Goal: Transaction & Acquisition: Purchase product/service

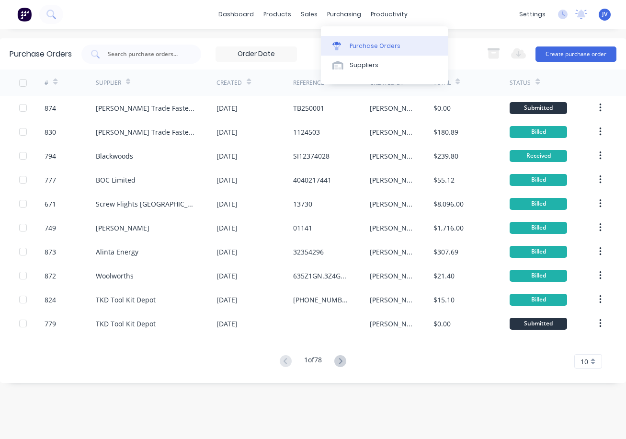
click at [359, 45] on div "Purchase Orders" at bounding box center [375, 46] width 51 height 9
click at [57, 86] on div at bounding box center [55, 81] width 4 height 14
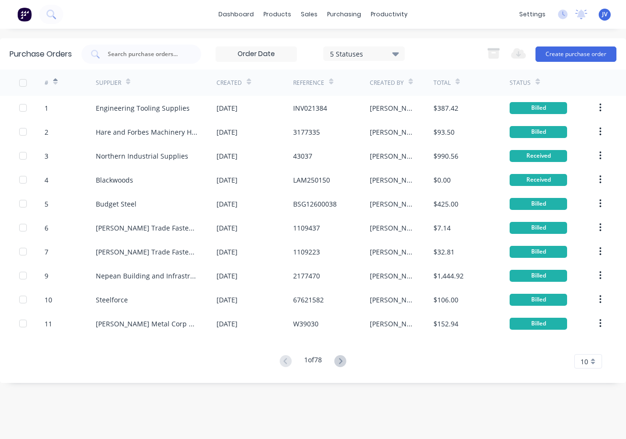
click at [55, 84] on icon at bounding box center [55, 83] width 4 height 3
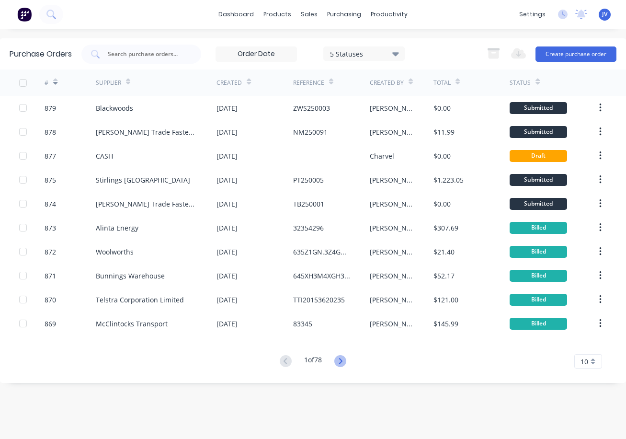
click at [346, 361] on icon at bounding box center [340, 361] width 12 height 12
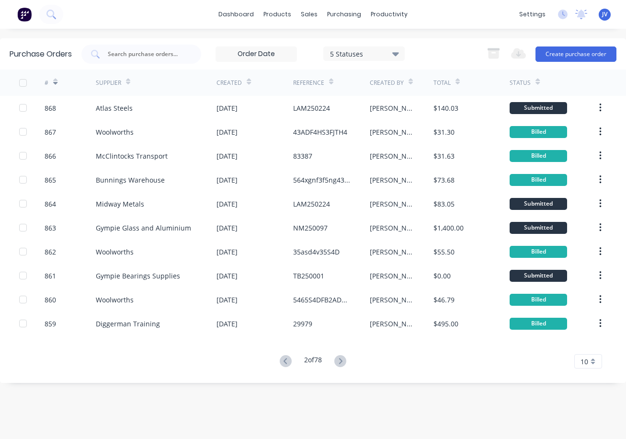
click at [285, 363] on icon at bounding box center [286, 361] width 12 height 12
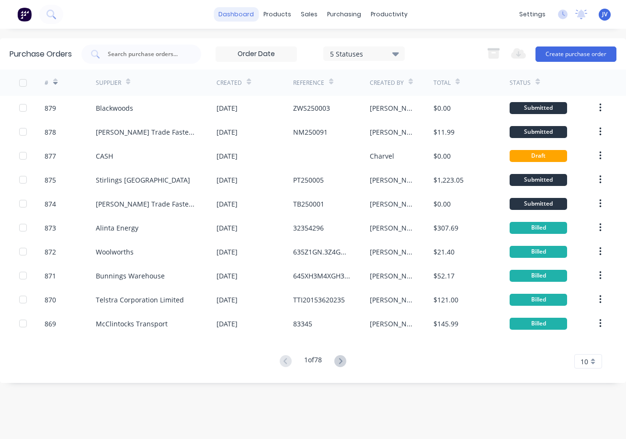
click at [235, 12] on link "dashboard" at bounding box center [236, 14] width 45 height 14
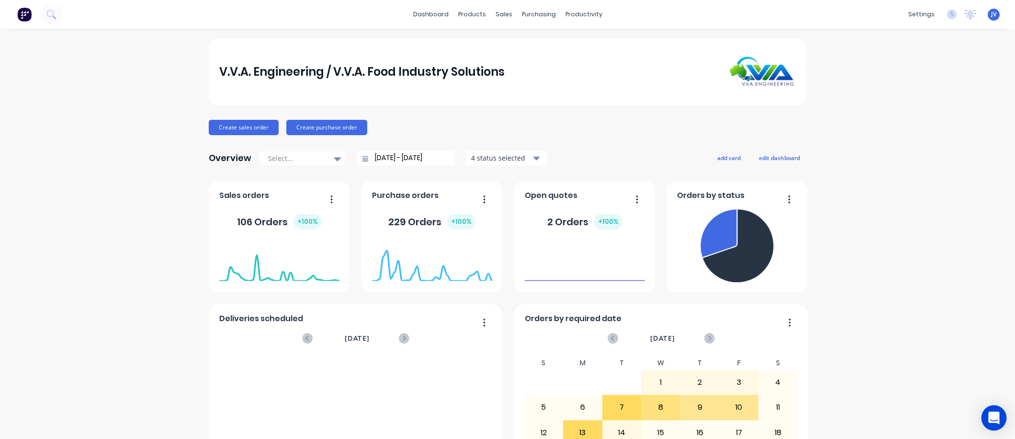
click at [995, 416] on icon "Open Intercom Messenger" at bounding box center [993, 417] width 11 height 12
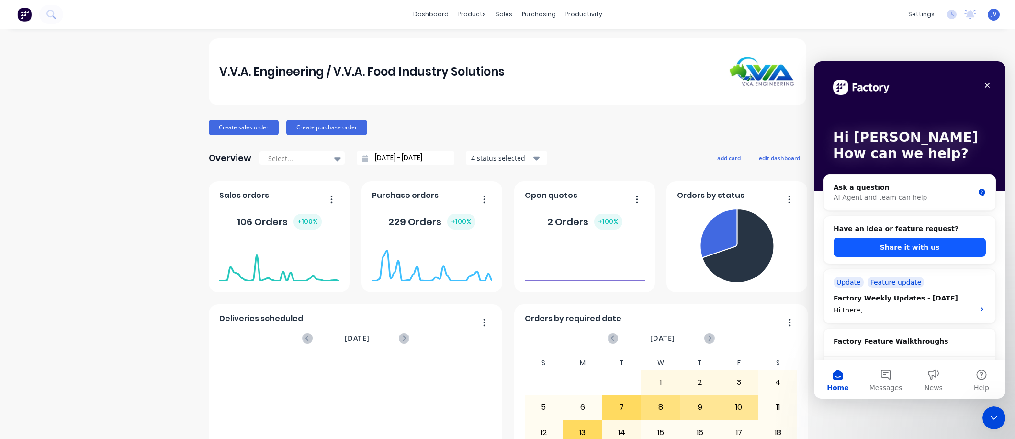
click at [903, 244] on button "Share it with us" at bounding box center [910, 246] width 152 height 19
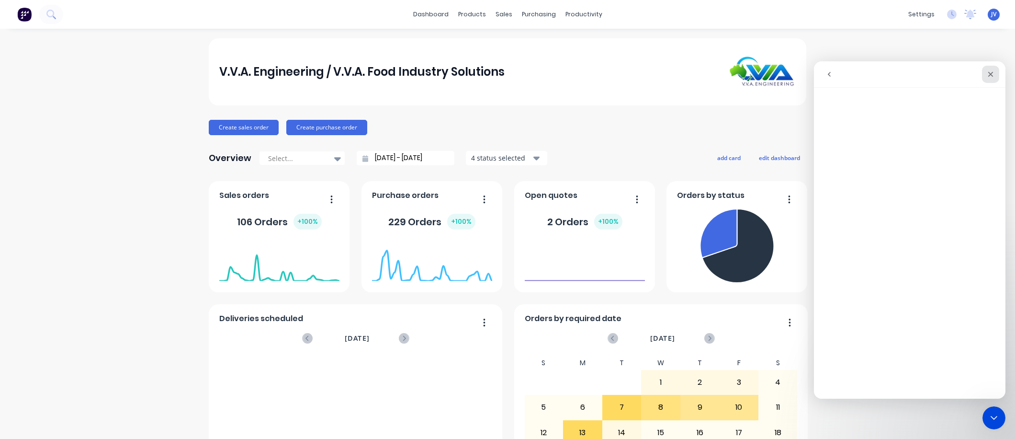
click at [989, 68] on div "Close" at bounding box center [990, 74] width 17 height 17
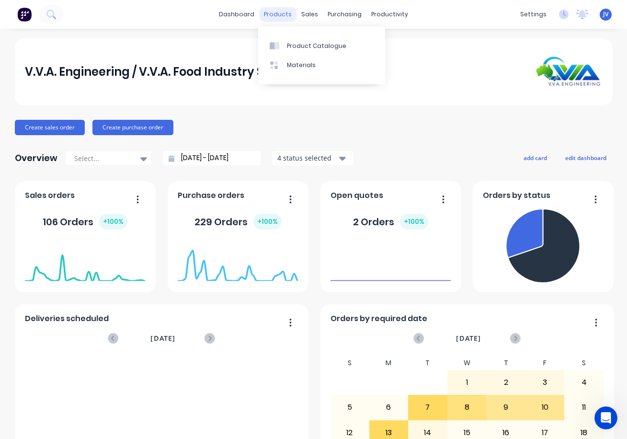
click at [280, 15] on div "products" at bounding box center [277, 14] width 37 height 14
click at [314, 47] on div "Product Catalogue" at bounding box center [316, 46] width 59 height 9
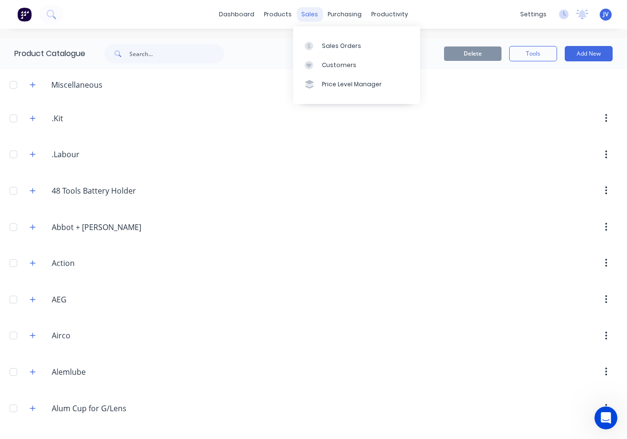
click at [310, 12] on div "sales" at bounding box center [309, 14] width 26 height 14
click at [320, 44] on link "Sales Orders" at bounding box center [356, 45] width 127 height 19
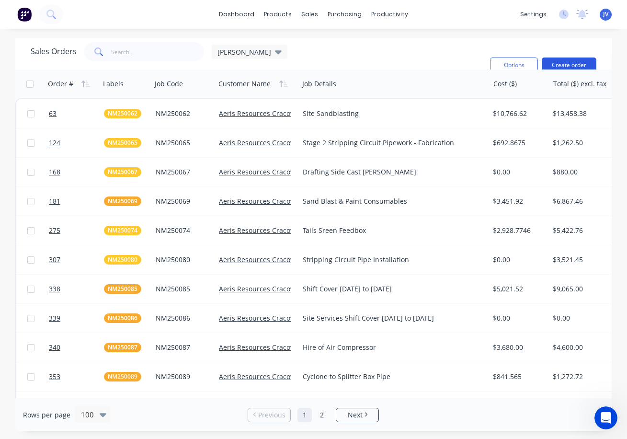
click at [564, 60] on button "Create order" at bounding box center [569, 64] width 55 height 15
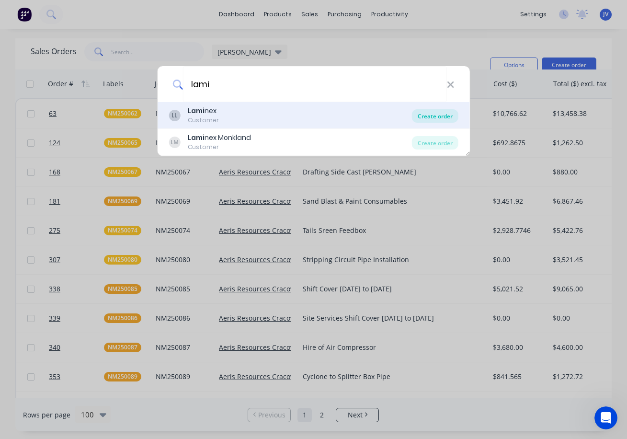
type input "lami"
click at [425, 114] on div "Create order" at bounding box center [435, 115] width 46 height 13
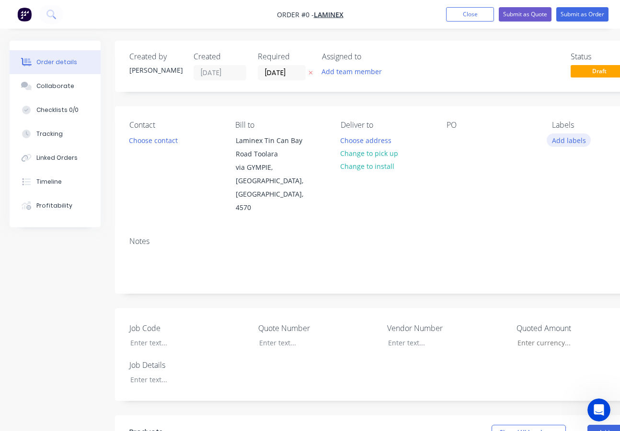
click at [573, 140] on button "Add labels" at bounding box center [568, 140] width 44 height 13
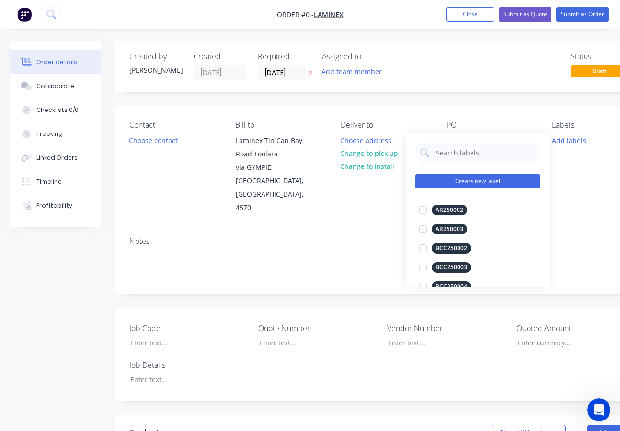
click at [469, 183] on button "Create new label" at bounding box center [477, 181] width 124 height 14
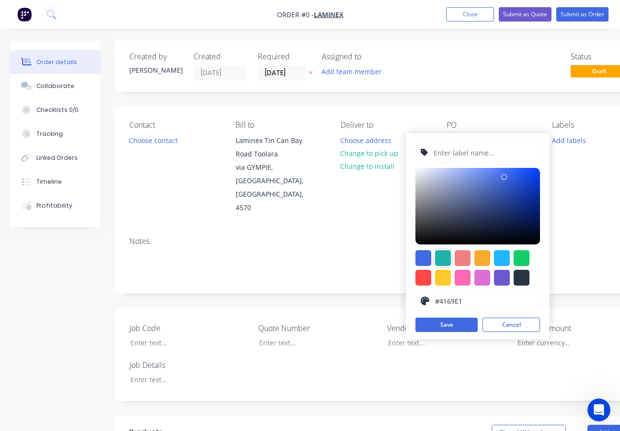
click at [445, 254] on div at bounding box center [443, 258] width 16 height 16
type input "#20B2AA"
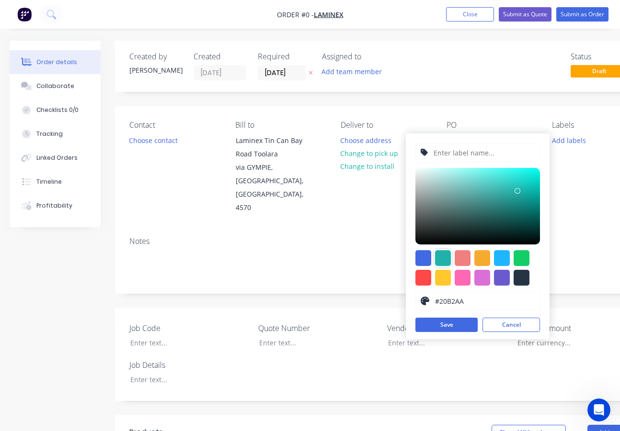
click at [451, 155] on input "text" at bounding box center [483, 153] width 102 height 18
type input "LAM250225"
click at [460, 325] on button "Save" at bounding box center [446, 325] width 62 height 14
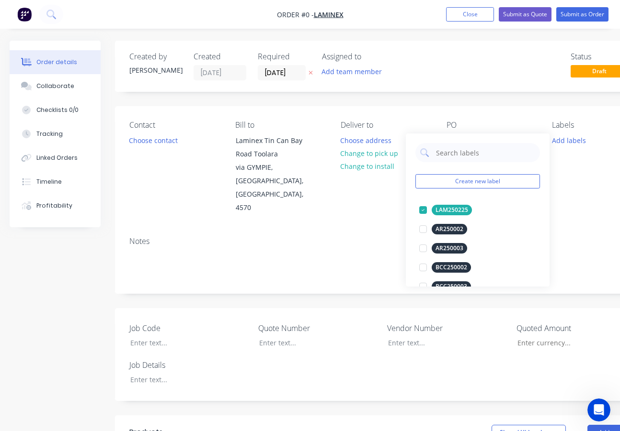
click at [495, 117] on div "Order details Collaborate Checklists 0/0 Tracking Linked Orders Timeline Profit…" at bounding box center [333, 384] width 666 height 686
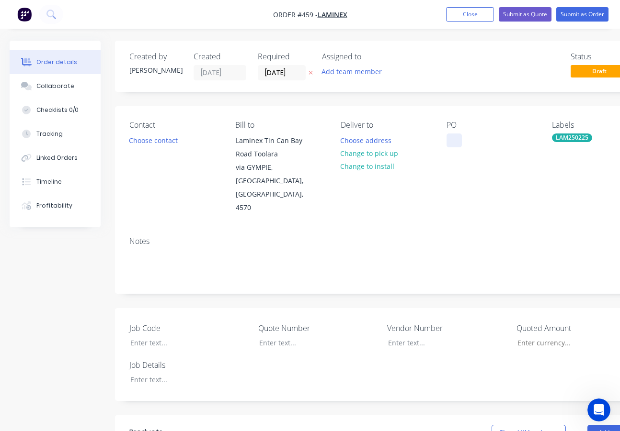
click at [451, 141] on div at bounding box center [453, 141] width 15 height 14
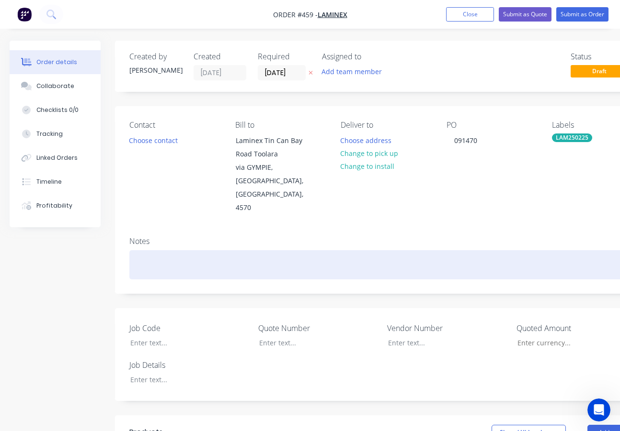
click at [133, 250] on div at bounding box center [385, 264] width 513 height 29
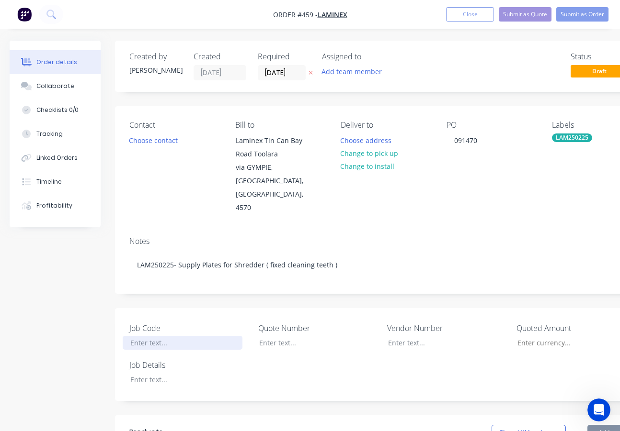
click at [149, 336] on div at bounding box center [183, 343] width 120 height 14
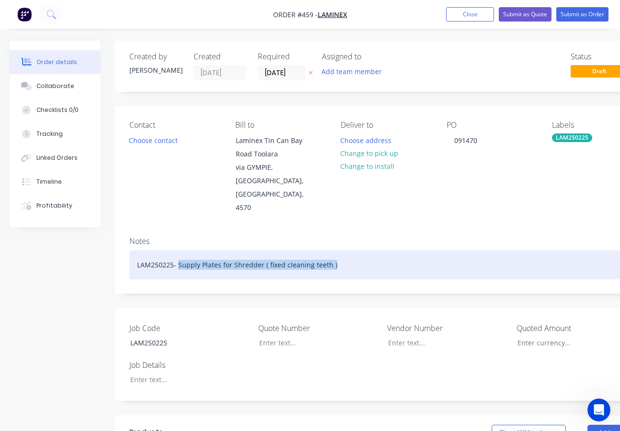
drag, startPoint x: 334, startPoint y: 237, endPoint x: 178, endPoint y: 248, distance: 156.5
click at [178, 250] on div "LAM250225- Supply Plates for Shredder ( fixed cleaning teeth )" at bounding box center [385, 264] width 513 height 29
copy div "Supply Plates for Shredder ( fixed cleaning teeth )"
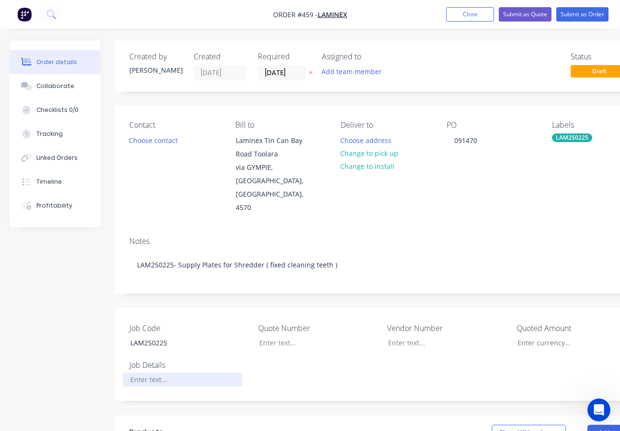
paste div
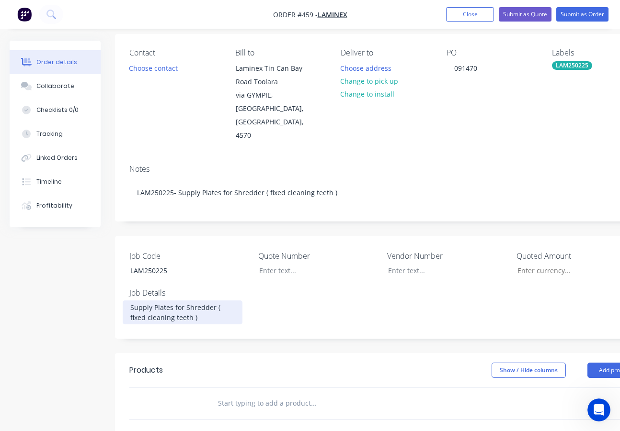
scroll to position [96, 0]
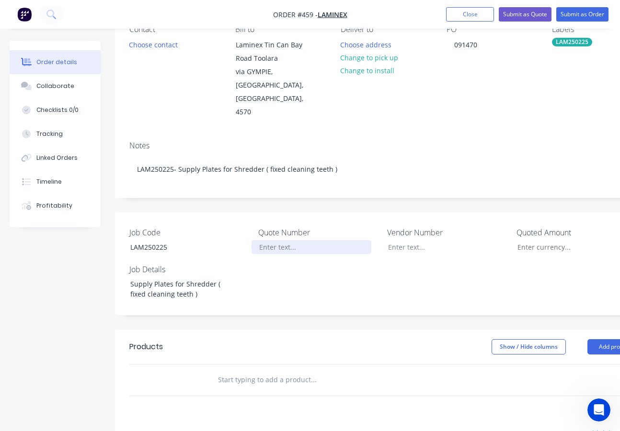
click at [276, 240] on div at bounding box center [311, 247] width 120 height 14
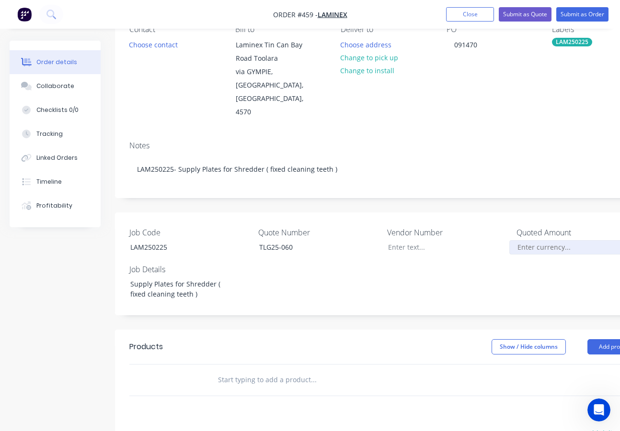
click at [526, 240] on input "Job Code" at bounding box center [572, 247] width 126 height 14
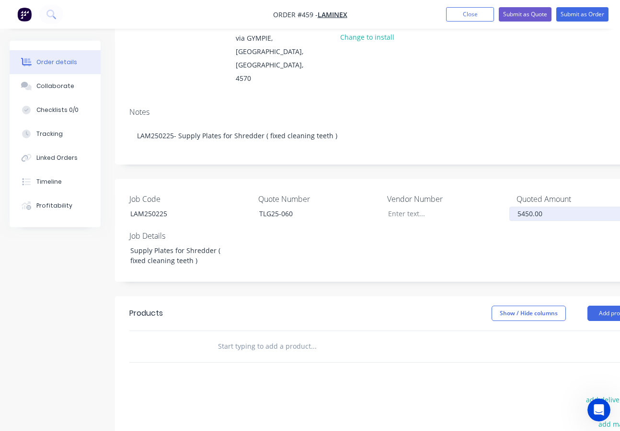
scroll to position [144, 0]
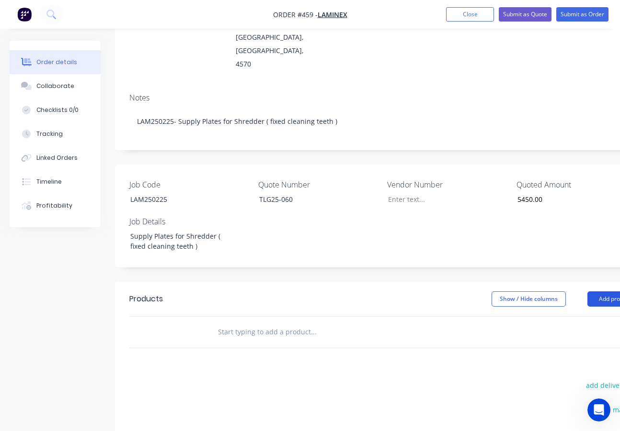
type input "$5,450.00"
click at [606, 292] on button "Add product" at bounding box center [614, 299] width 55 height 15
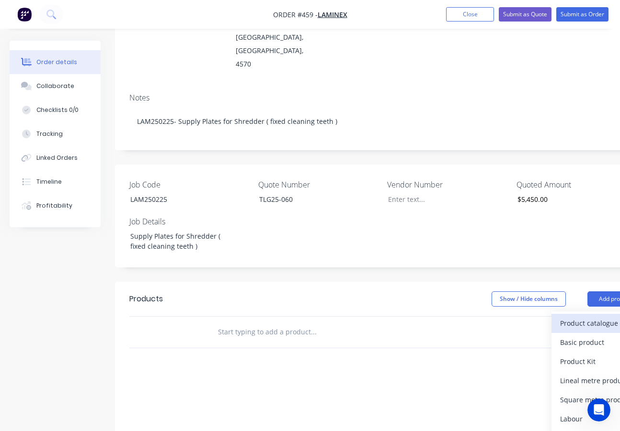
click at [568, 316] on div "Product catalogue" at bounding box center [597, 323] width 74 height 14
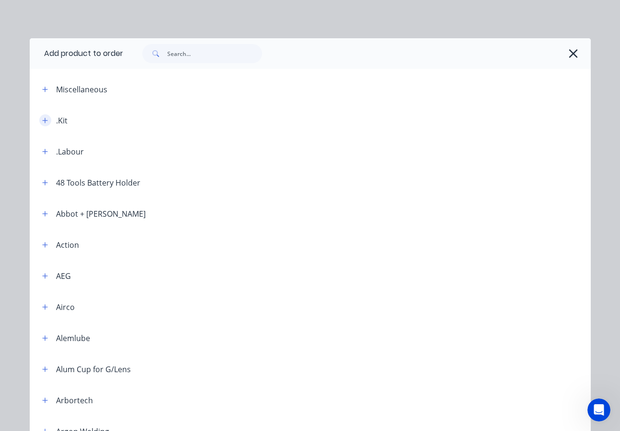
click at [42, 120] on icon "button" at bounding box center [44, 120] width 5 height 5
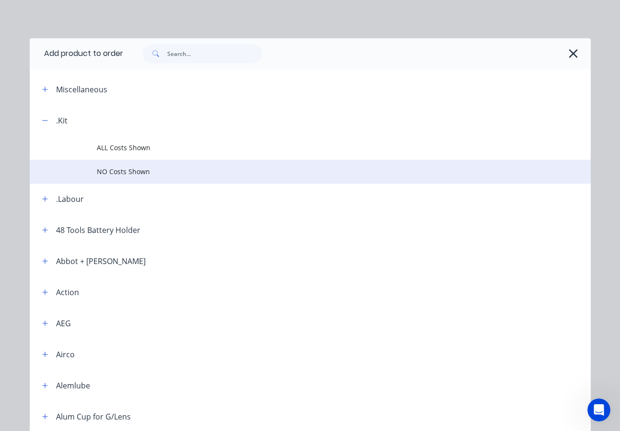
click at [120, 171] on span "NO Costs Shown" at bounding box center [294, 172] width 395 height 10
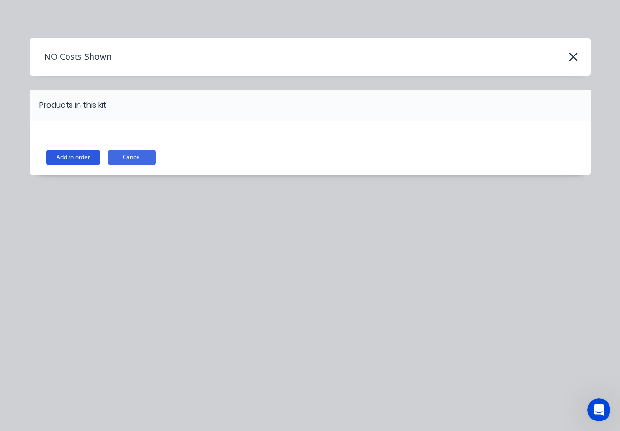
click at [81, 154] on button "Add to order" at bounding box center [73, 157] width 54 height 15
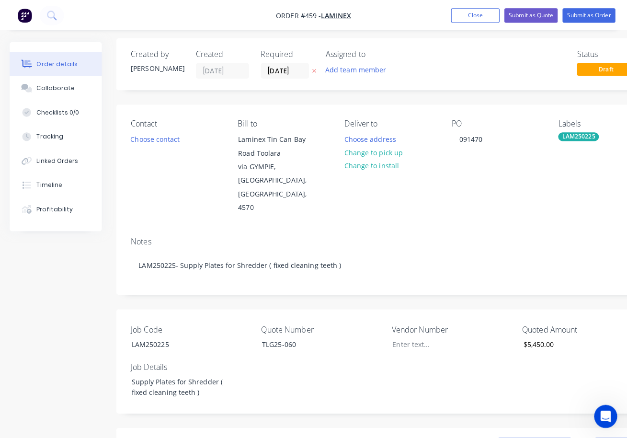
scroll to position [0, 0]
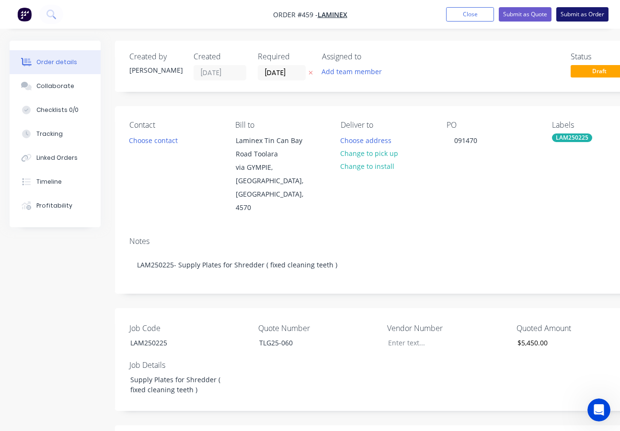
click at [581, 14] on button "Submit as Order" at bounding box center [582, 14] width 52 height 14
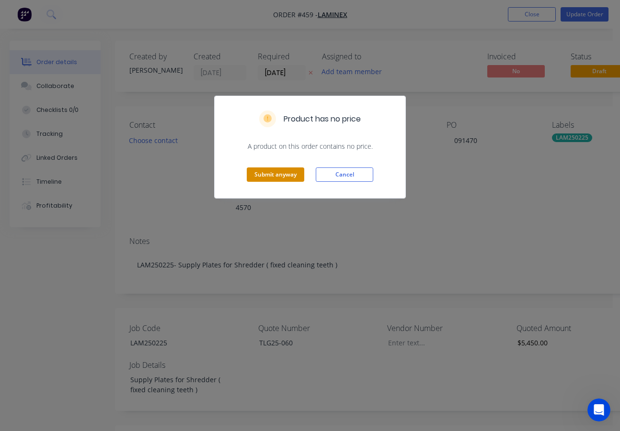
click at [286, 178] on button "Submit anyway" at bounding box center [275, 175] width 57 height 14
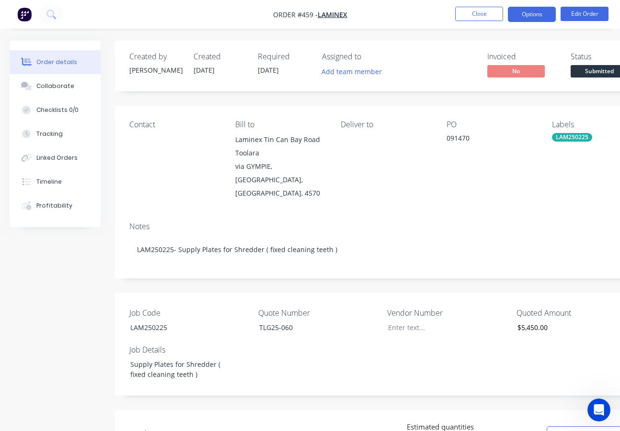
click at [538, 16] on button "Options" at bounding box center [532, 14] width 48 height 15
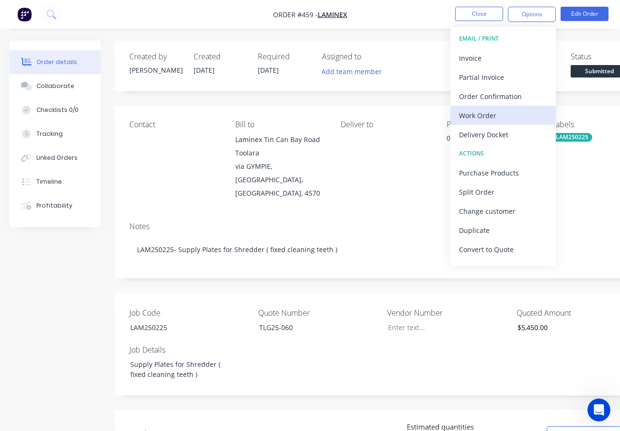
click at [503, 117] on div "Work Order" at bounding box center [503, 116] width 88 height 14
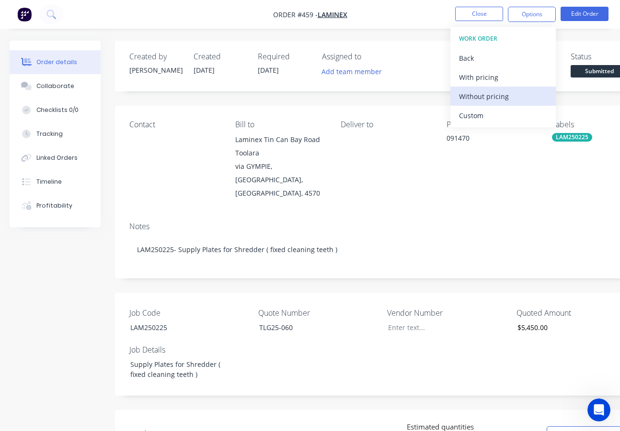
click at [499, 96] on div "Without pricing" at bounding box center [503, 97] width 88 height 14
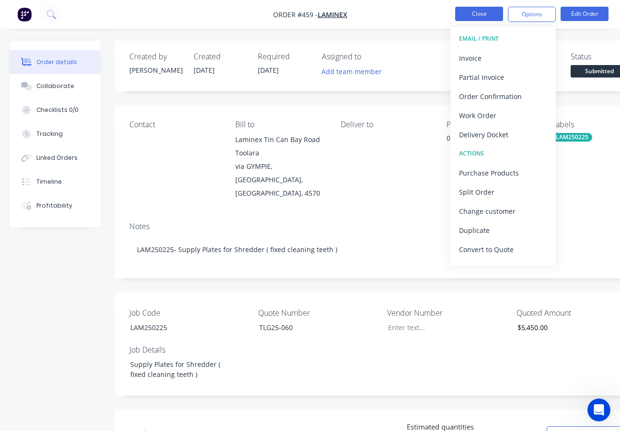
click at [483, 16] on button "Close" at bounding box center [479, 14] width 48 height 14
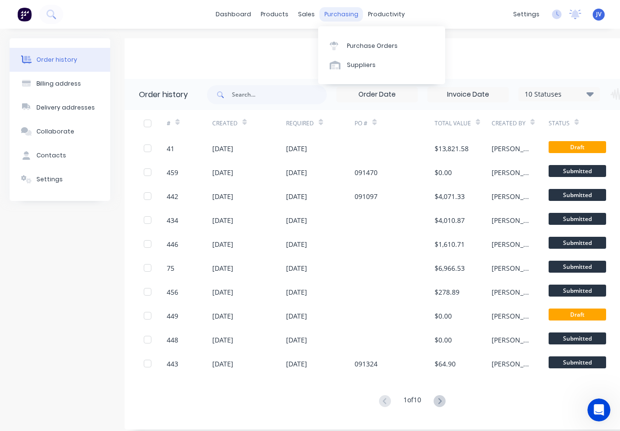
click at [329, 13] on div "purchasing" at bounding box center [341, 14] width 44 height 14
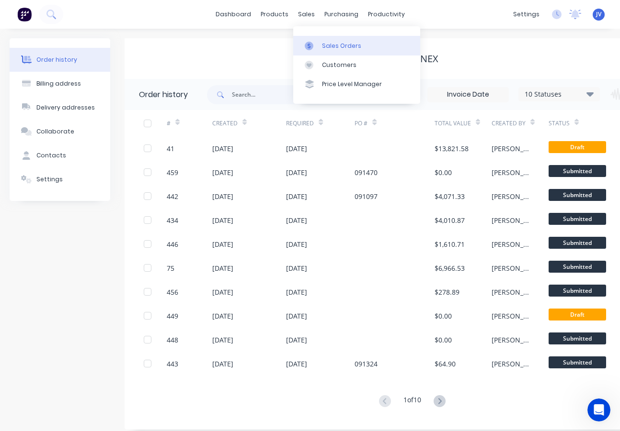
click at [336, 45] on div "Sales Orders" at bounding box center [341, 46] width 39 height 9
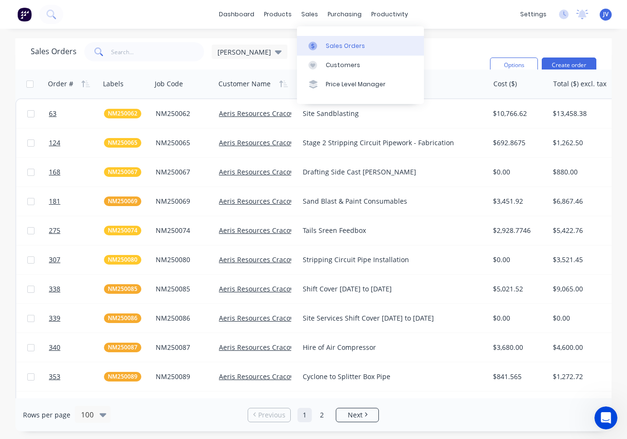
click at [360, 44] on div "Sales Orders" at bounding box center [345, 46] width 39 height 9
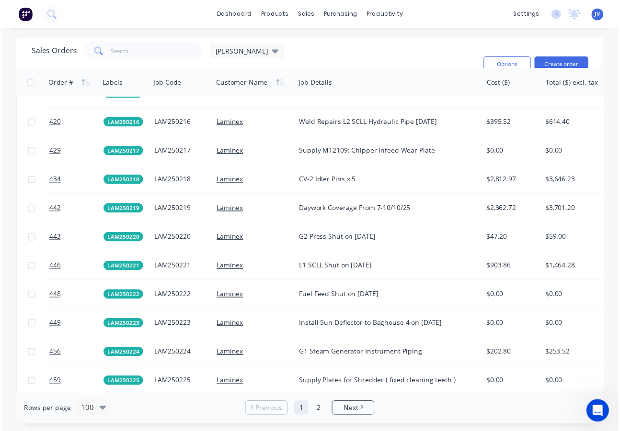
scroll to position [1982, 0]
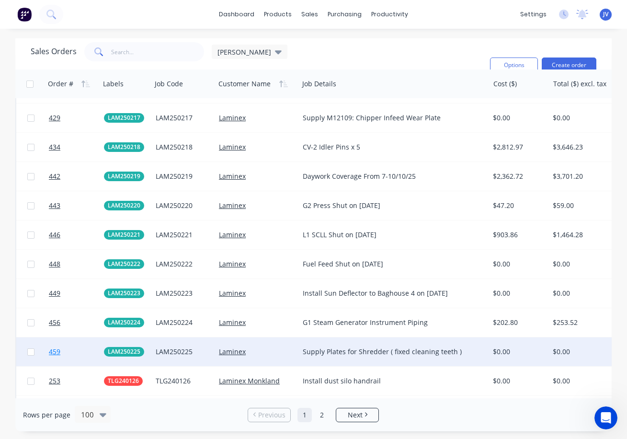
click at [55, 352] on span "459" at bounding box center [54, 352] width 11 height 10
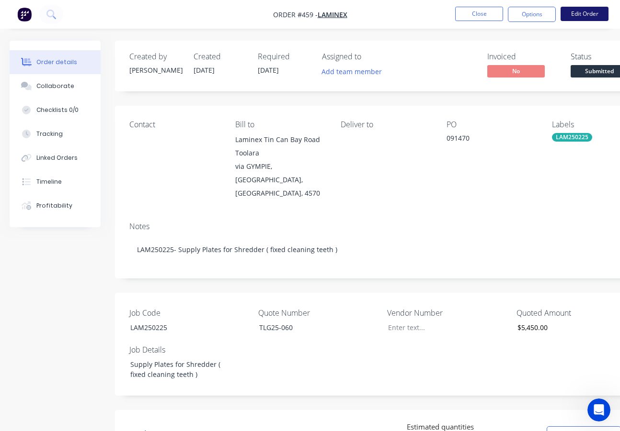
click at [586, 13] on button "Edit Order" at bounding box center [584, 14] width 48 height 14
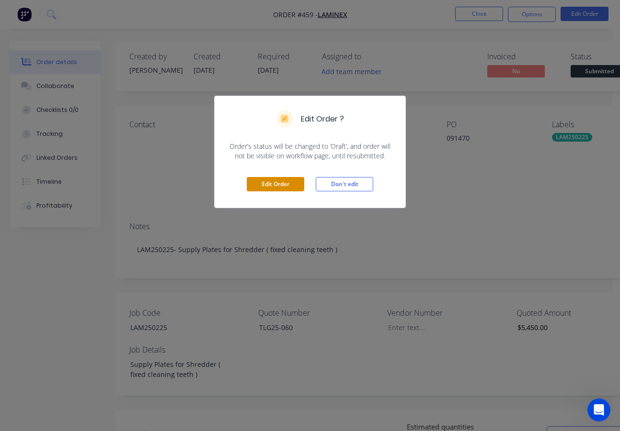
click at [291, 184] on button "Edit Order" at bounding box center [275, 184] width 57 height 14
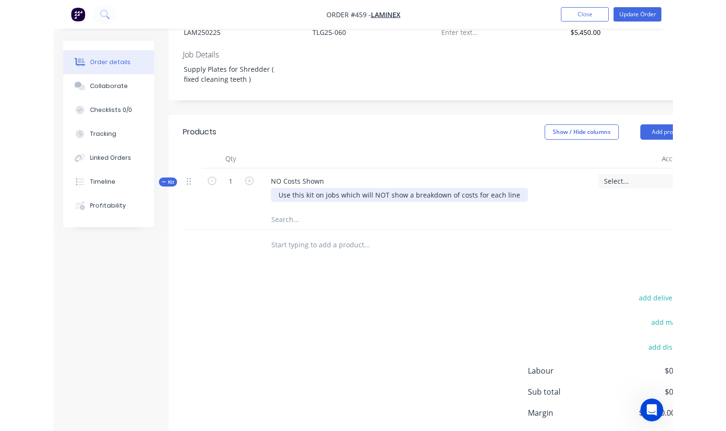
scroll to position [358, 0]
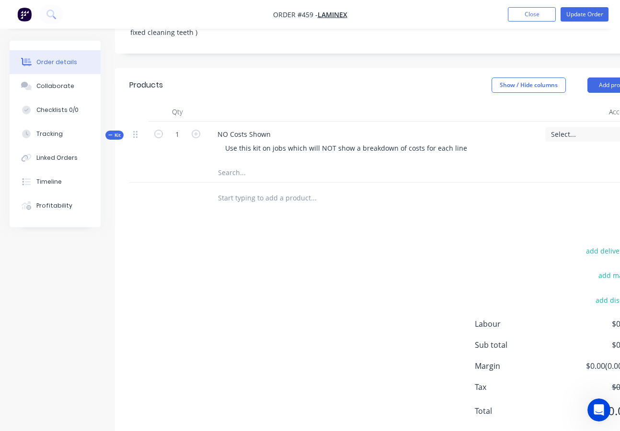
click at [225, 163] on input "text" at bounding box center [313, 172] width 192 height 19
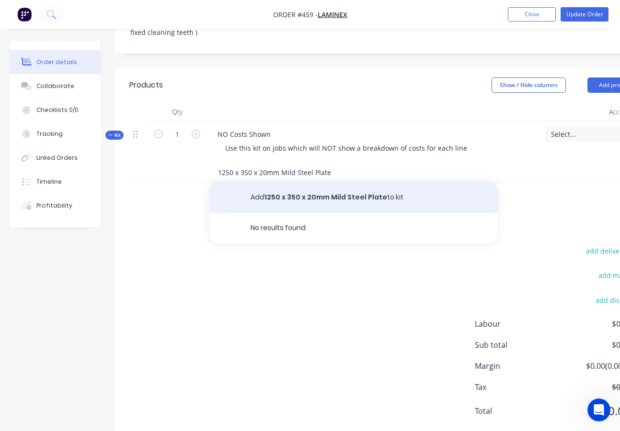
type input "1250 x 350 x 20mm Mild Steel Plate"
click at [299, 182] on button "Add 1250 x 350 x 20mm Mild Steel Plate to kit" at bounding box center [353, 197] width 287 height 31
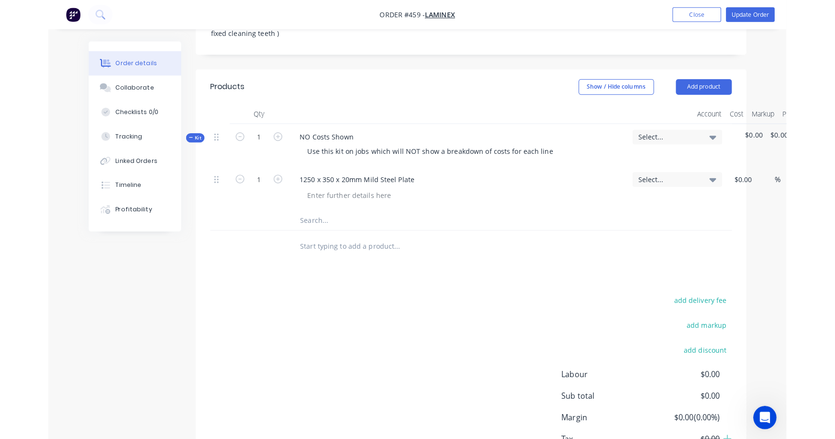
scroll to position [321, 0]
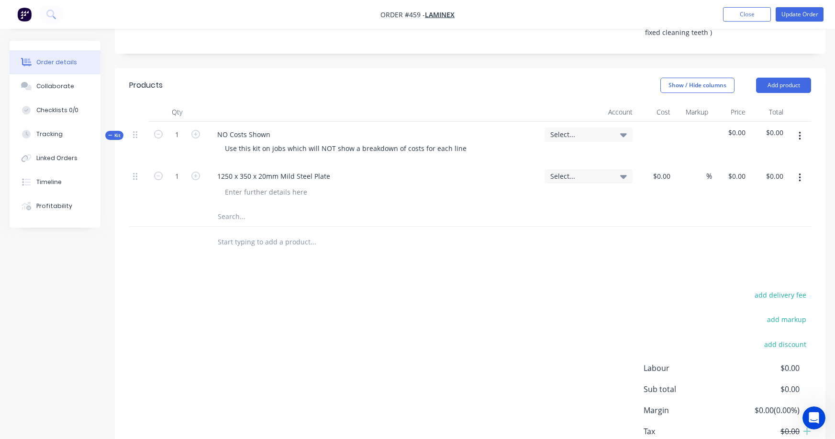
click at [675, 163] on div "%" at bounding box center [694, 185] width 38 height 44
drag, startPoint x: 674, startPoint y: 151, endPoint x: 646, endPoint y: 153, distance: 27.4
click at [646, 163] on div at bounding box center [656, 185] width 38 height 44
type input "$95.88"
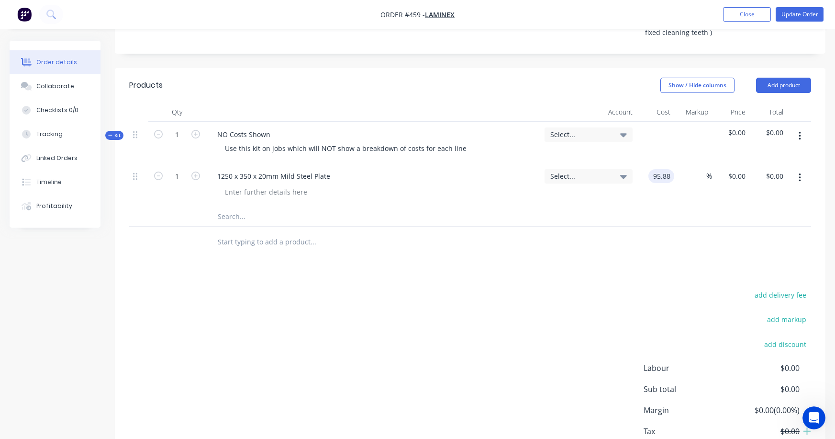
type input "$95.88"
type input "25"
type input "119.85"
type input "$119.85"
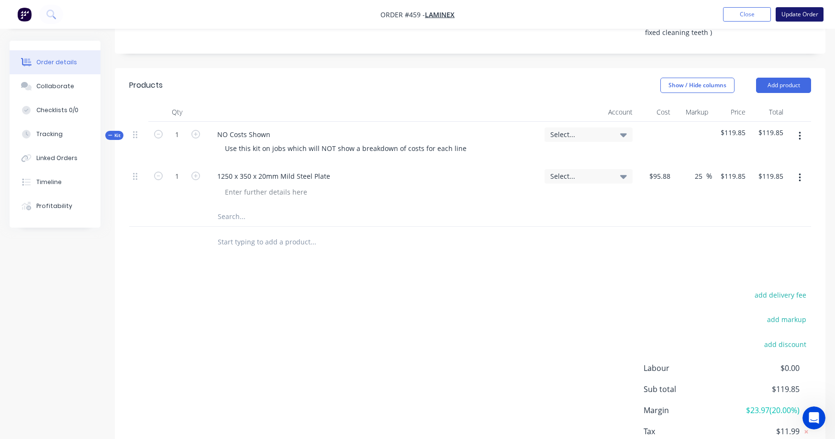
click at [796, 16] on button "Update Order" at bounding box center [800, 14] width 48 height 14
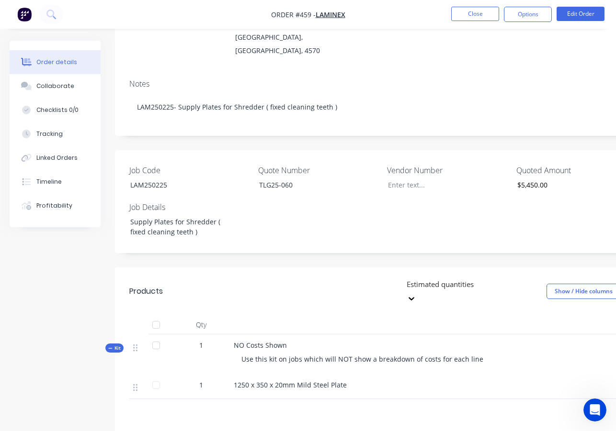
scroll to position [144, 0]
click at [589, 12] on button "Edit Order" at bounding box center [580, 14] width 48 height 14
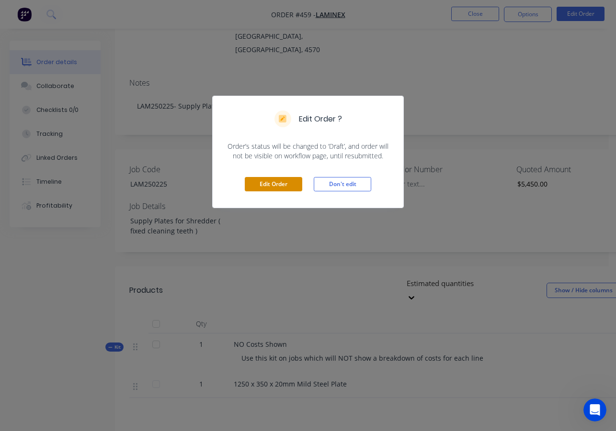
click at [276, 182] on button "Edit Order" at bounding box center [273, 184] width 57 height 14
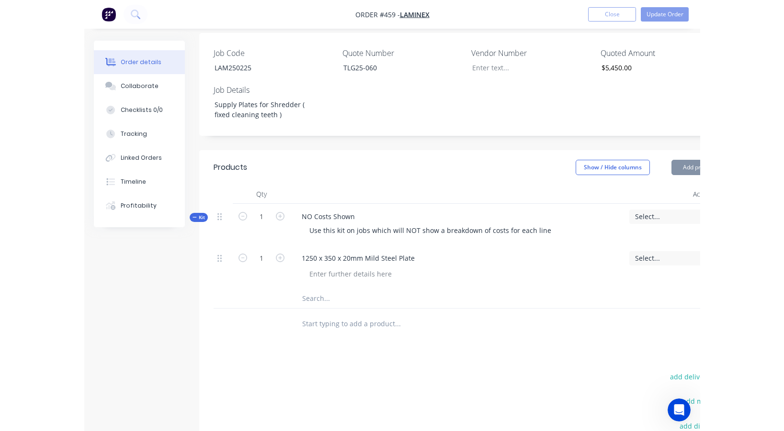
scroll to position [342, 0]
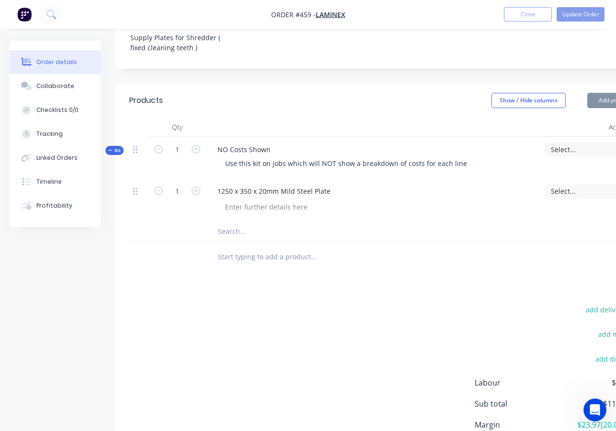
click at [232, 222] on input "text" at bounding box center [313, 231] width 192 height 19
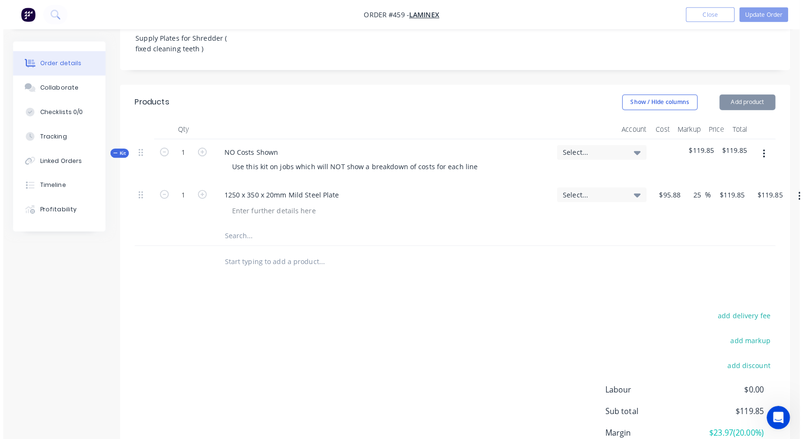
scroll to position [305, 0]
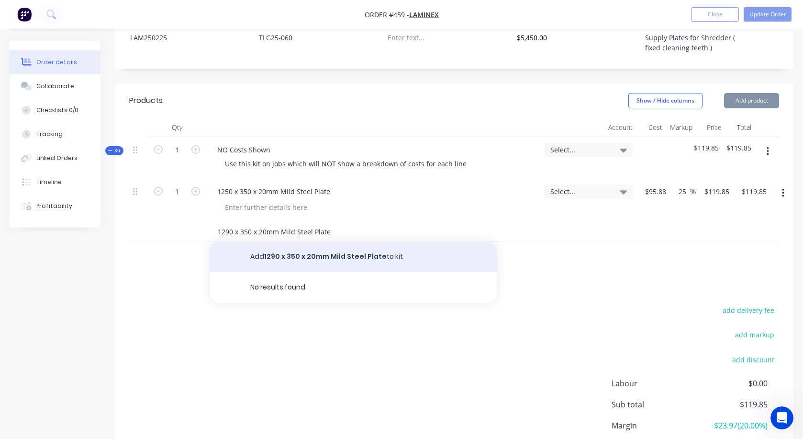
type input "1290 x 350 x 20mm Mild Steel Plate"
click at [315, 241] on button "Add 1290 x 350 x 20mm Mild Steel Plate to kit" at bounding box center [353, 256] width 287 height 31
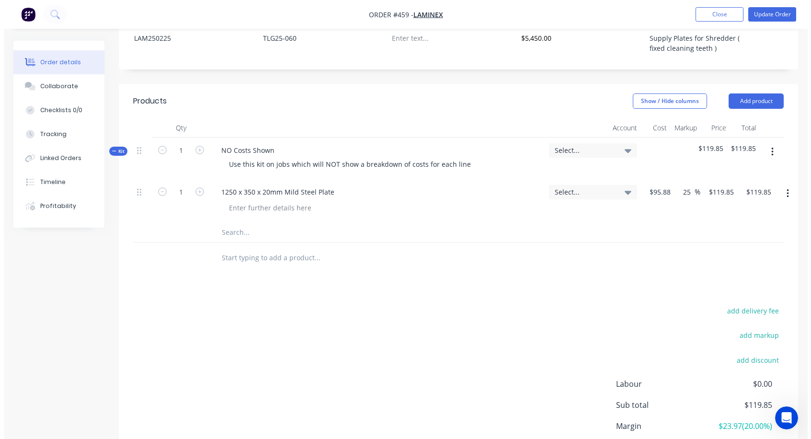
scroll to position [0, 0]
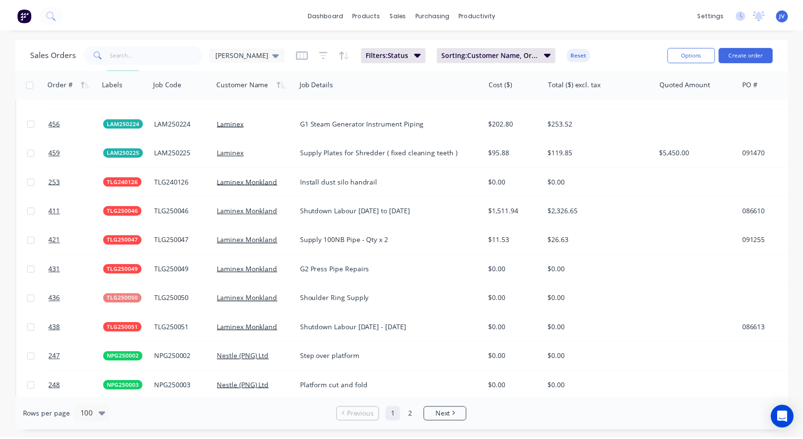
scroll to position [2102, 0]
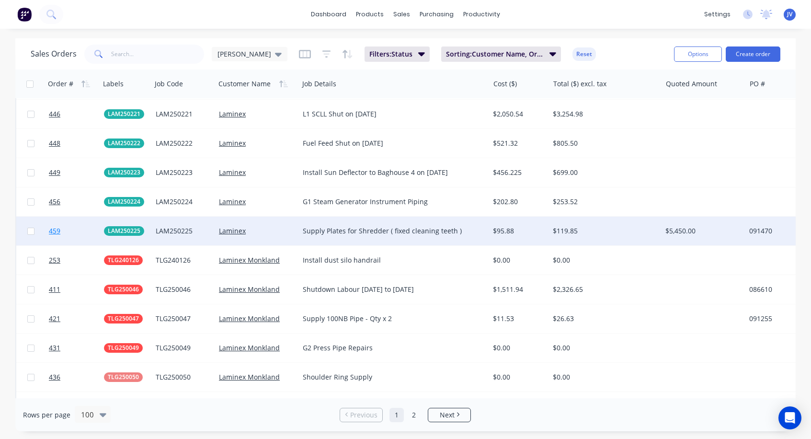
click at [56, 229] on span "459" at bounding box center [54, 231] width 11 height 10
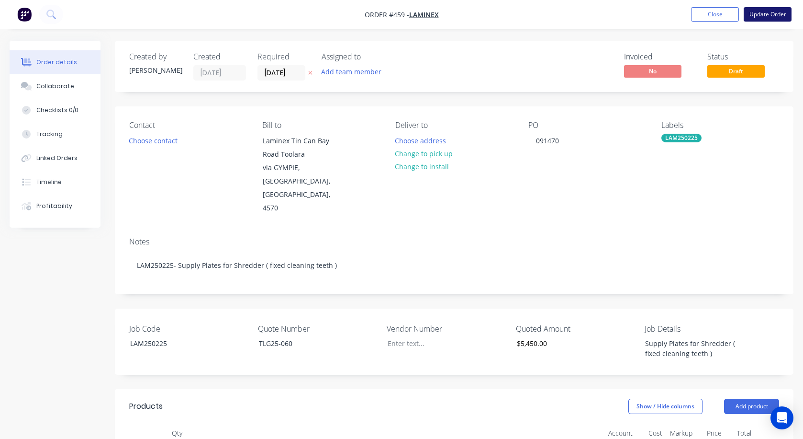
click at [767, 16] on button "Update Order" at bounding box center [768, 14] width 48 height 14
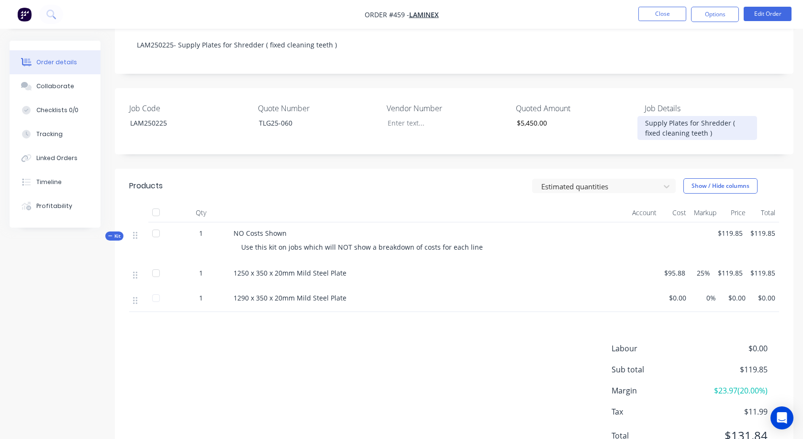
scroll to position [222, 0]
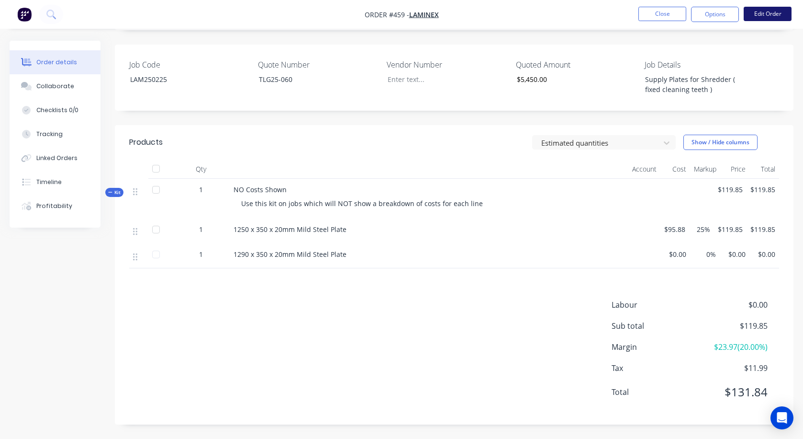
click at [765, 13] on button "Edit Order" at bounding box center [768, 14] width 48 height 14
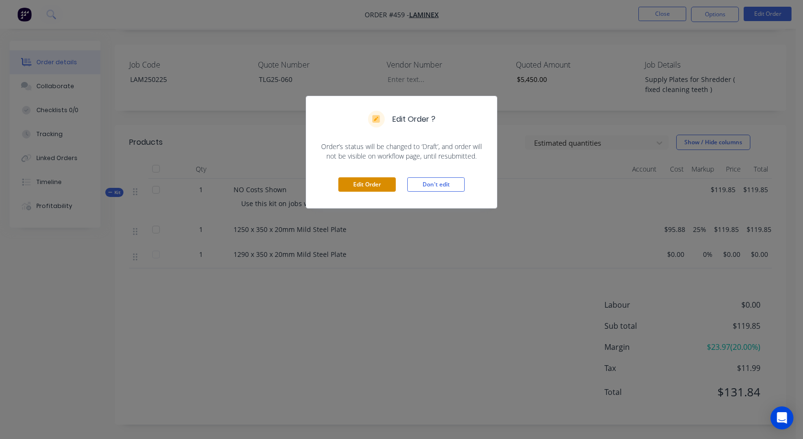
click at [378, 182] on button "Edit Order" at bounding box center [367, 184] width 57 height 14
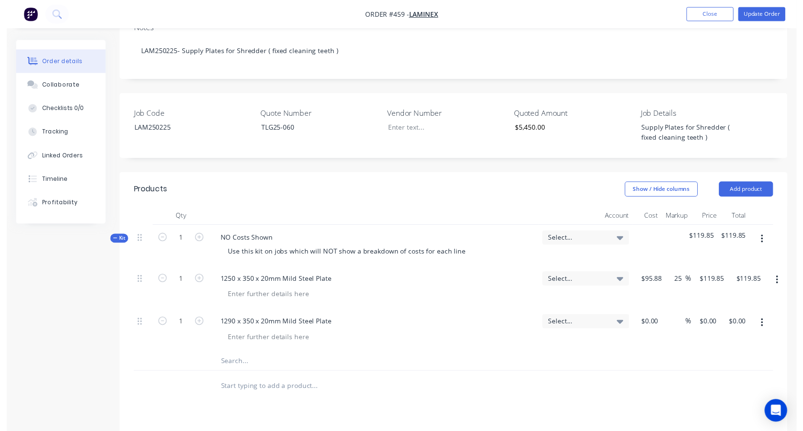
scroll to position [239, 0]
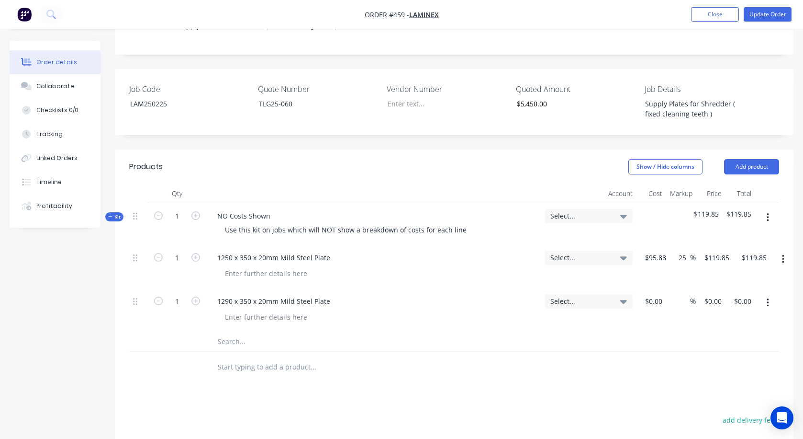
click at [670, 288] on div "%" at bounding box center [681, 310] width 30 height 44
click at [660, 294] on input "0" at bounding box center [660, 301] width 11 height 14
type input "$98.74"
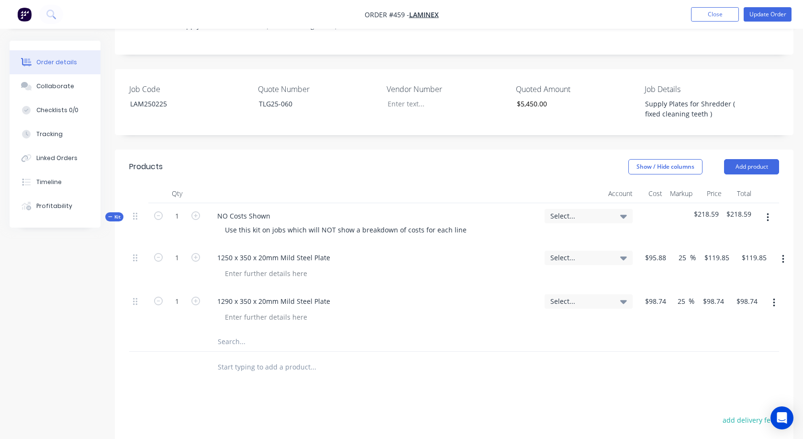
type input "25"
type input "123.425"
type input "$123.43"
type input "$123.425"
click at [229, 332] on input "text" at bounding box center [313, 341] width 192 height 19
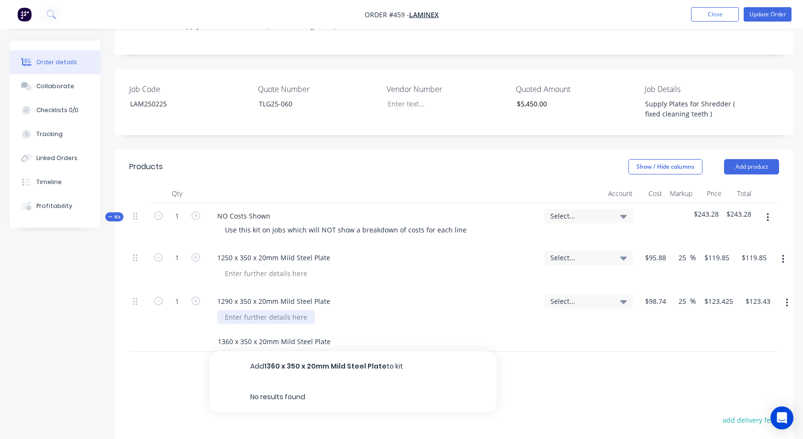
type input "1360 x 350 x 20mm Mild Steel Plate"
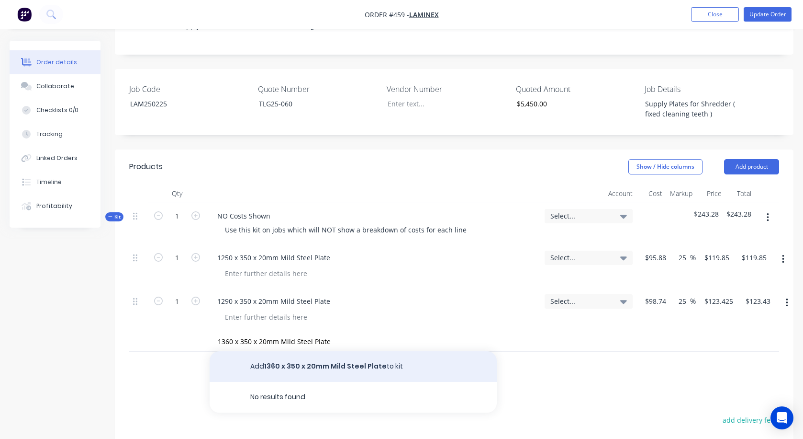
click at [321, 351] on button "Add 1360 x 350 x 20mm Mild Steel Plate to kit" at bounding box center [353, 366] width 287 height 31
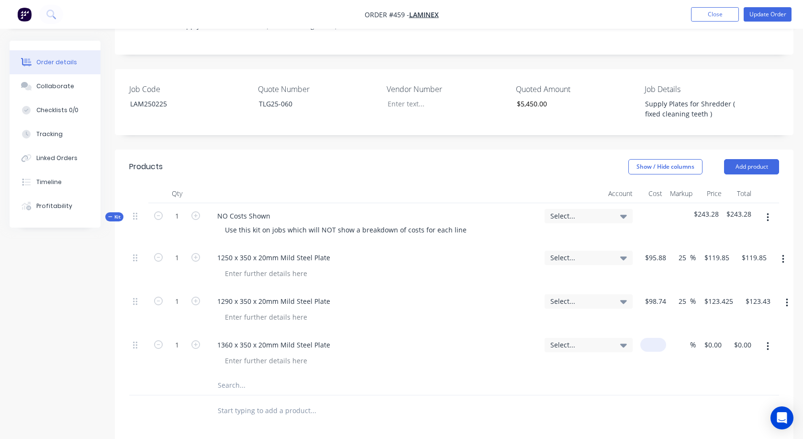
click at [666, 338] on input at bounding box center [655, 345] width 22 height 14
type input "$103.75"
type input "25"
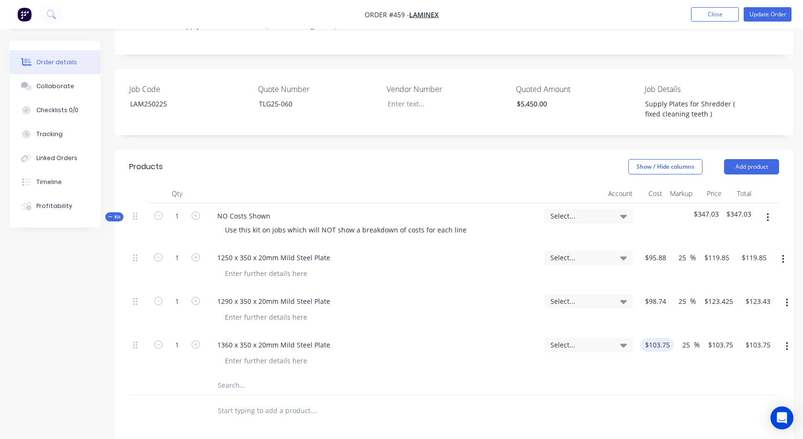
type input "129.6875"
type input "$129.69"
type input "$129.6875"
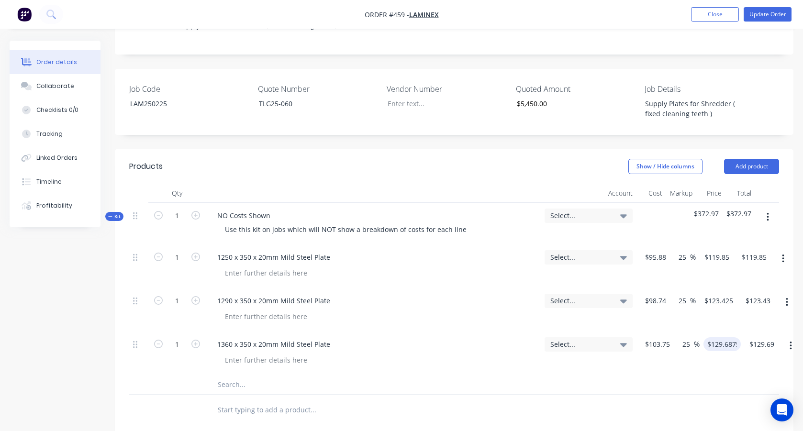
click at [237, 375] on input "text" at bounding box center [313, 384] width 192 height 19
type input "1400 x 350 x 20mm Mild Steel Plate"
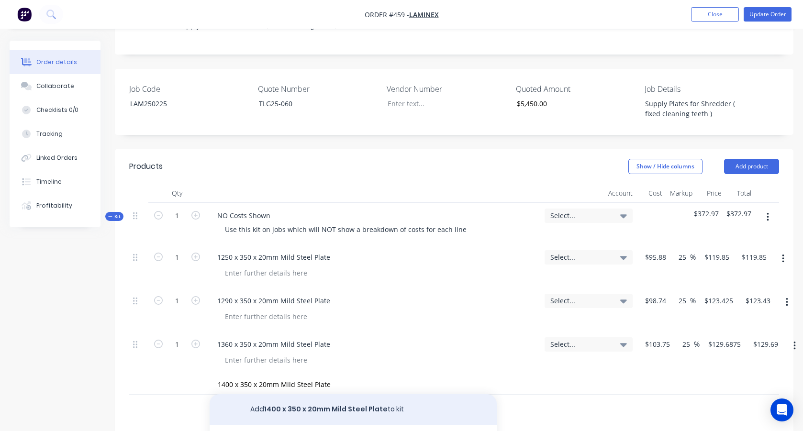
click at [295, 395] on button "Add 1400 x 350 x 20mm Mild Steel Plate to kit" at bounding box center [353, 410] width 287 height 31
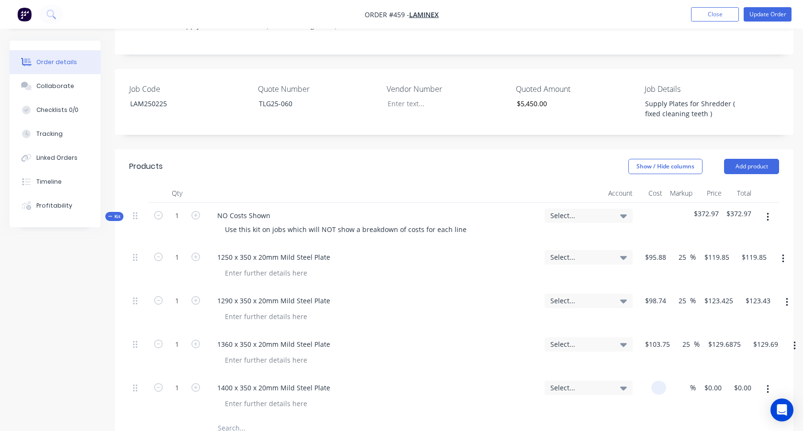
click at [664, 381] on input at bounding box center [660, 388] width 11 height 14
type input "$106.61"
type input "25"
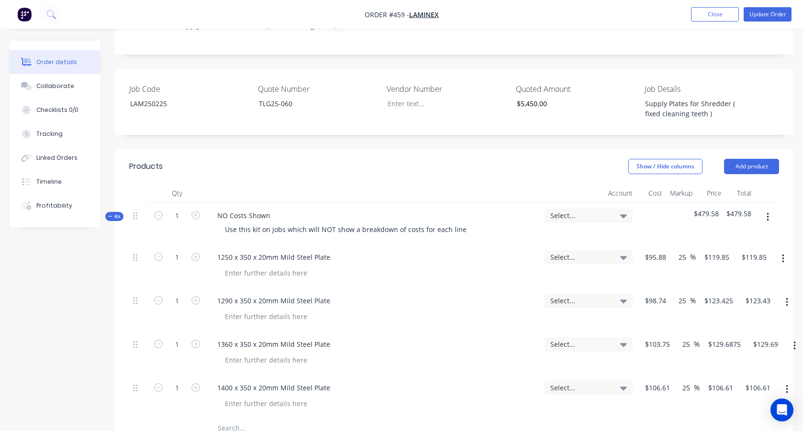
type input "133.2625"
type input "$133.26"
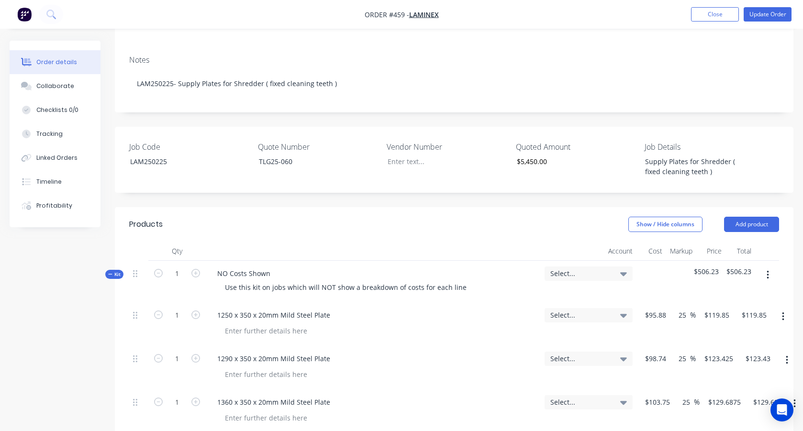
scroll to position [192, 0]
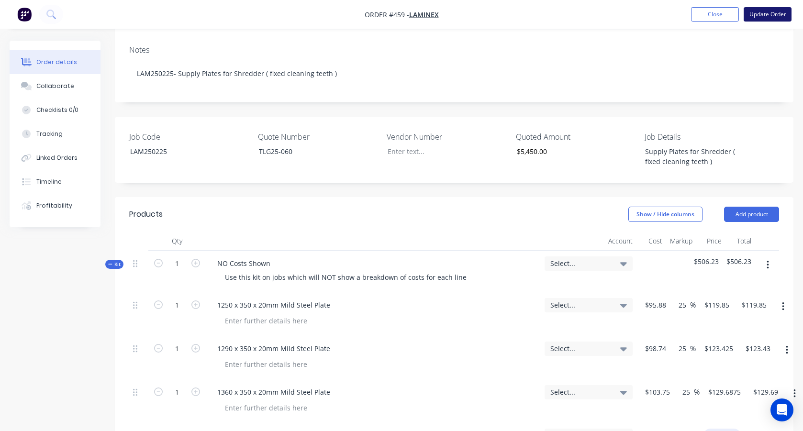
type input "$133.2625"
click at [772, 16] on button "Update Order" at bounding box center [768, 14] width 48 height 14
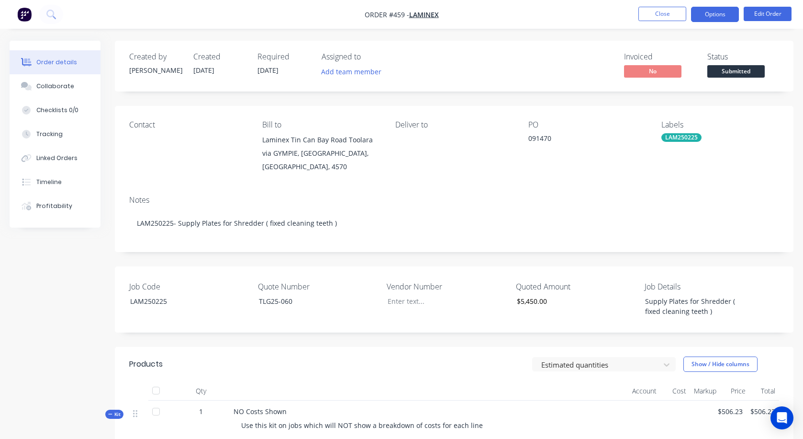
click at [715, 13] on button "Options" at bounding box center [715, 14] width 48 height 15
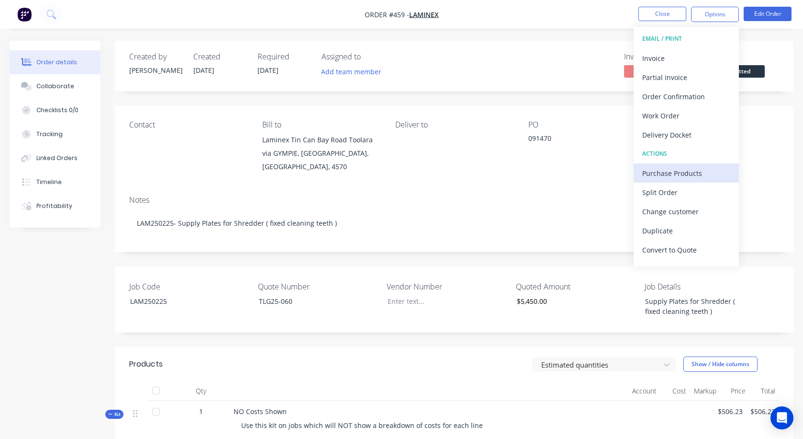
click at [682, 173] on div "Purchase Products" at bounding box center [687, 173] width 88 height 14
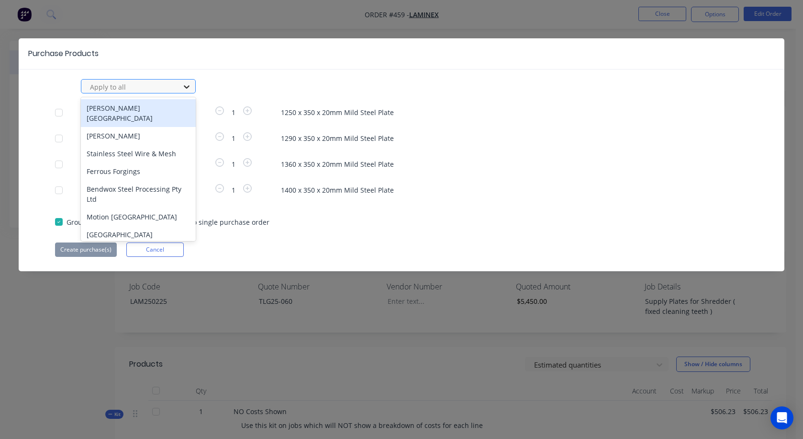
click at [188, 86] on icon at bounding box center [187, 86] width 6 height 3
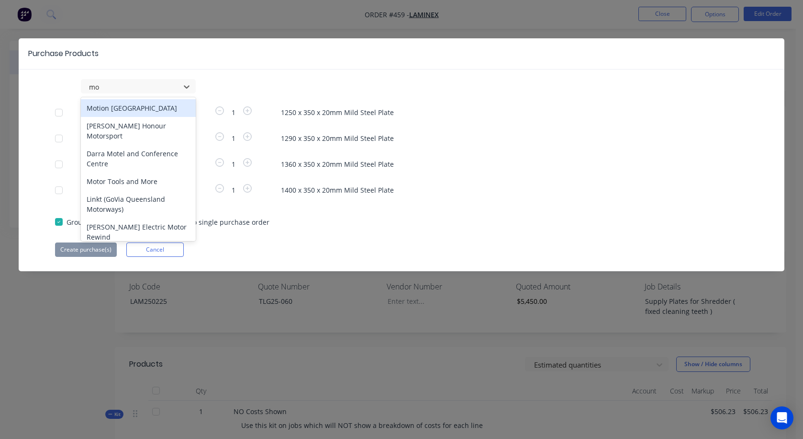
type input "mor"
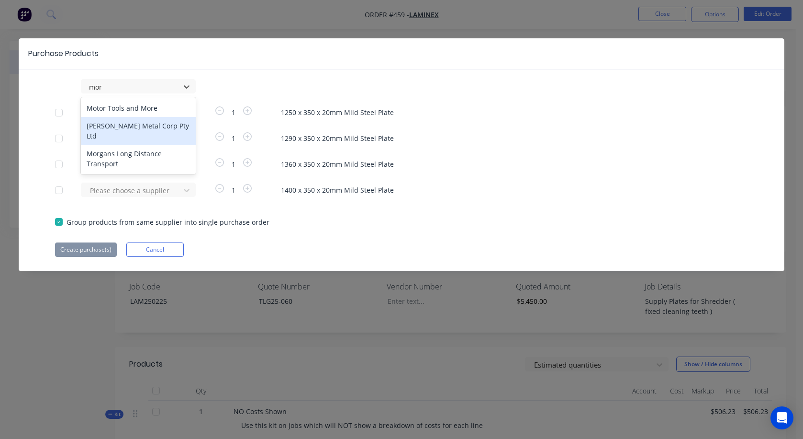
click at [129, 126] on div "[PERSON_NAME] Metal Corp Pty Ltd" at bounding box center [138, 131] width 115 height 28
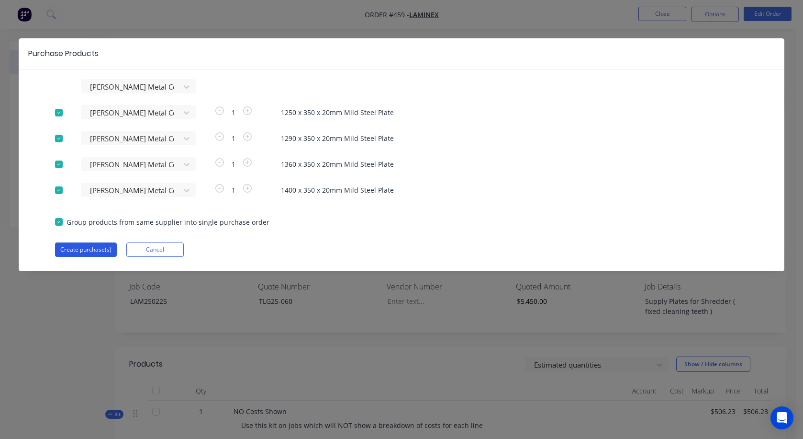
click at [102, 248] on button "Create purchase(s)" at bounding box center [86, 249] width 62 height 14
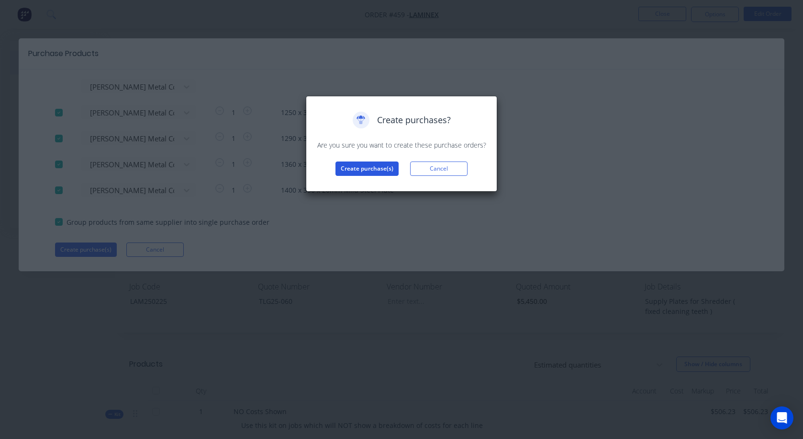
click at [381, 169] on button "Create purchase(s)" at bounding box center [367, 168] width 63 height 14
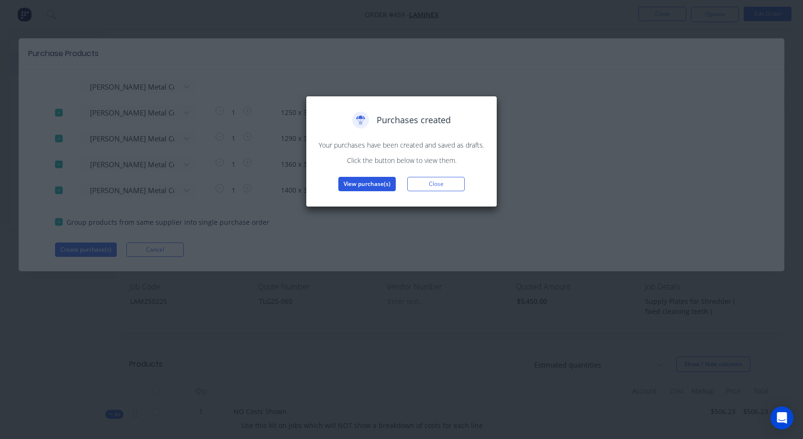
click at [378, 184] on button "View purchase(s)" at bounding box center [367, 184] width 57 height 14
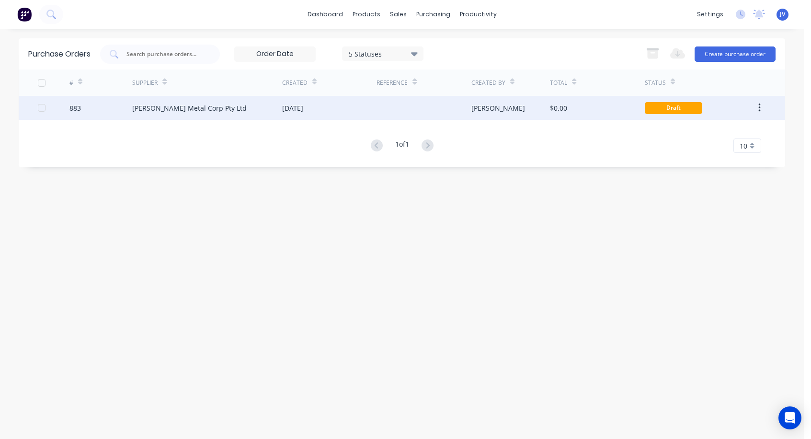
click at [68, 107] on div at bounding box center [54, 108] width 32 height 24
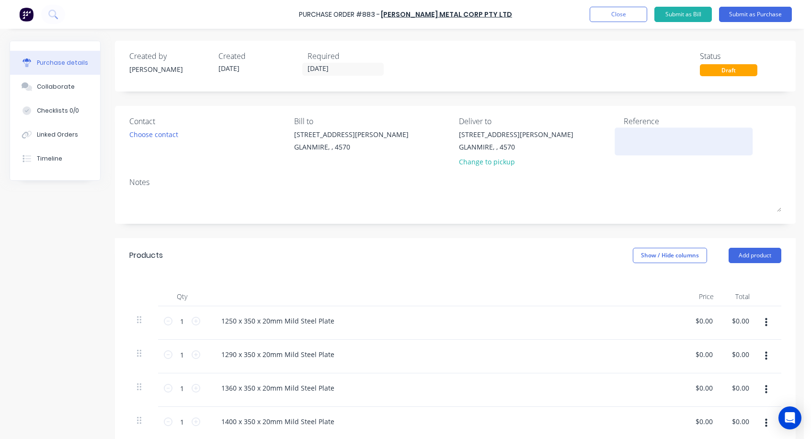
click at [641, 144] on textarea at bounding box center [683, 140] width 120 height 22
type textarea "L"
type textarea "x"
type textarea "LA"
type textarea "x"
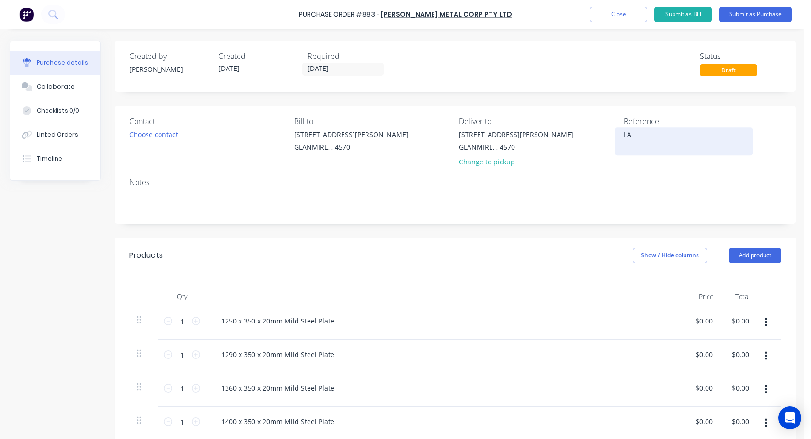
type textarea "[PERSON_NAME]"
type textarea "x"
type textarea "LAM2"
type textarea "x"
type textarea "LAM25"
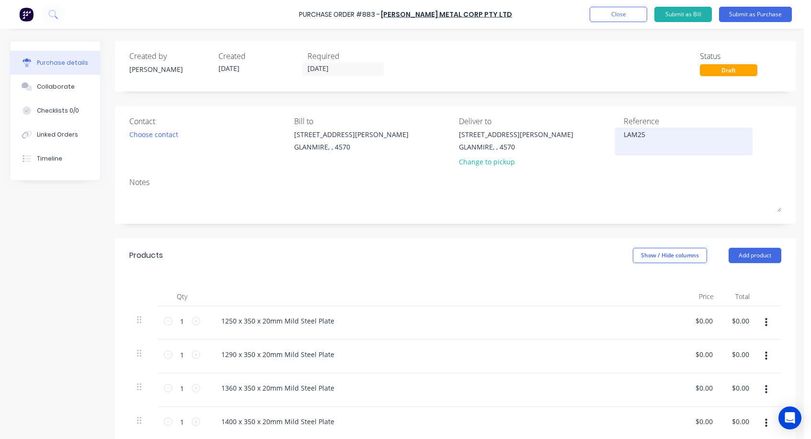
type textarea "x"
type textarea "LAM250"
type textarea "x"
type textarea "LAM2502"
type textarea "x"
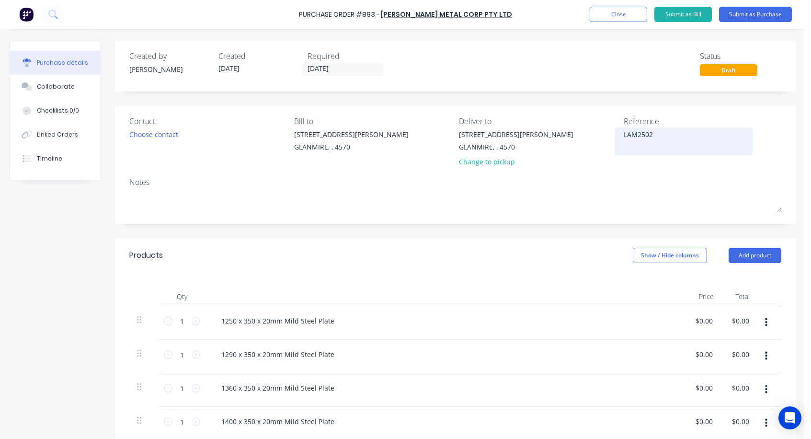
type textarea "LAM25022"
type textarea "x"
type textarea "LAM250225"
type textarea "x"
type textarea "LAM250225"
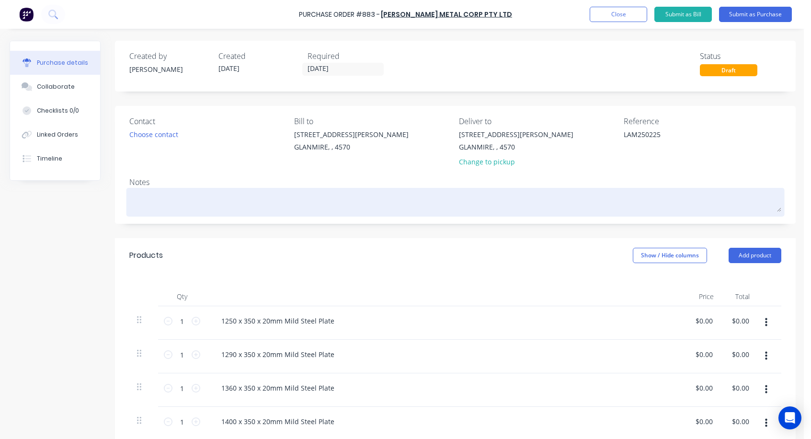
type textarea "x"
type textarea "L"
type textarea "x"
type textarea "La"
type textarea "x"
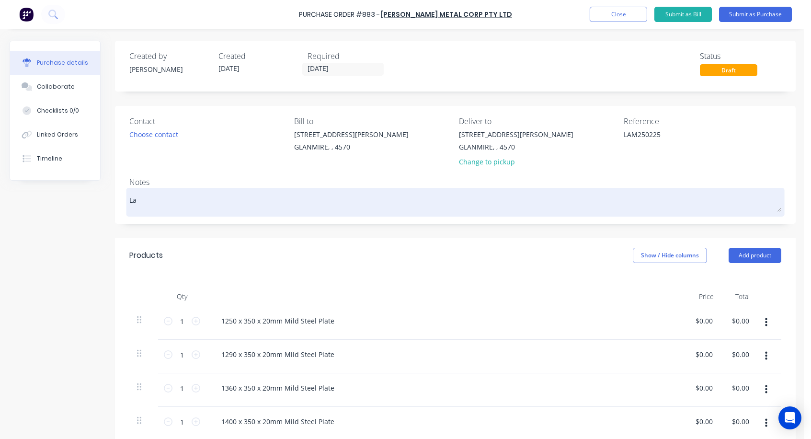
type textarea "L"
type textarea "x"
type textarea "LA"
type textarea "x"
type textarea "[PERSON_NAME]"
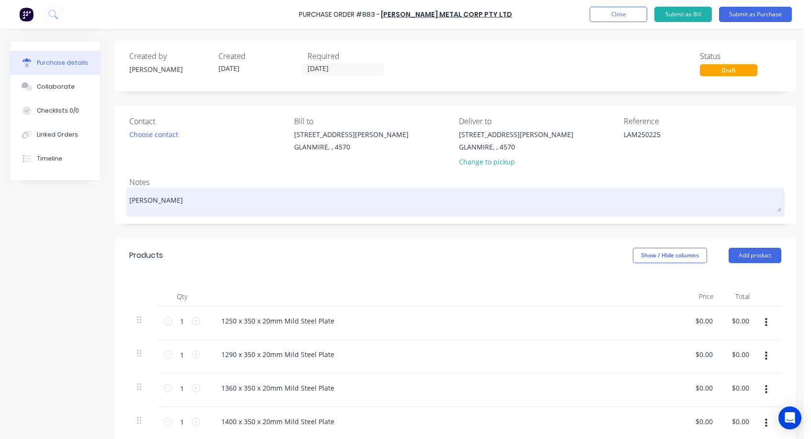
type textarea "x"
type textarea "LAM2"
type textarea "x"
type textarea "LAM25"
type textarea "x"
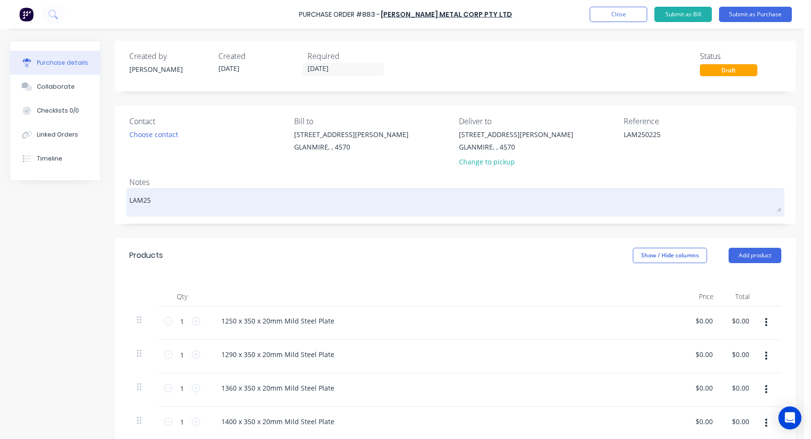
type textarea "LAM250"
type textarea "x"
type textarea "LAM2502"
type textarea "x"
type textarea "LAM25022"
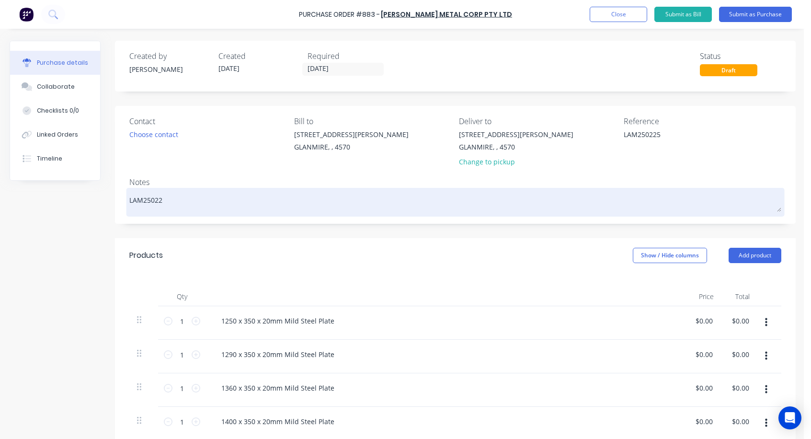
type textarea "x"
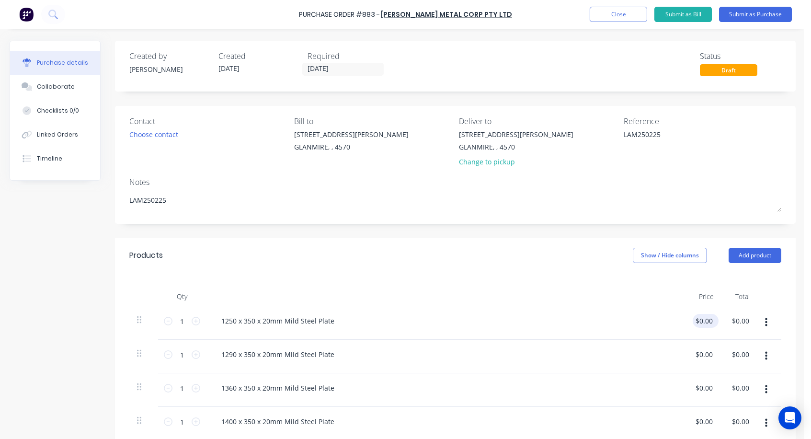
type textarea "LAM250225"
type textarea "x"
type textarea "LAM250225"
click at [716, 321] on div "$0.00 $0.00" at bounding box center [705, 321] width 26 height 14
click at [715, 321] on div "$0.00 $0.00" at bounding box center [705, 321] width 26 height 14
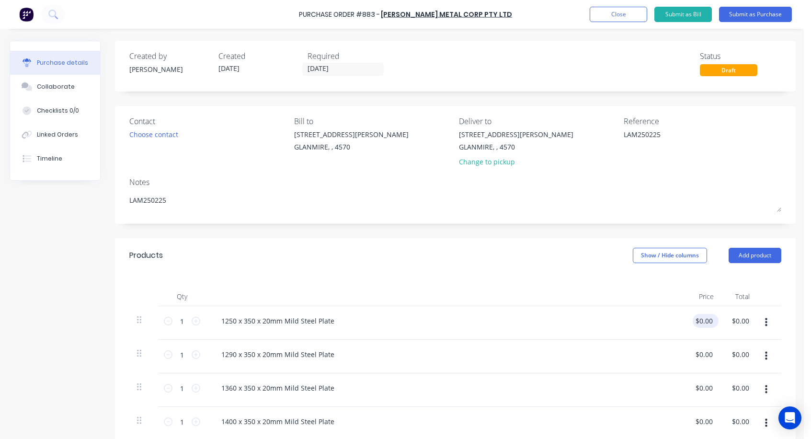
type textarea "x"
type input "0.00"
drag, startPoint x: 710, startPoint y: 319, endPoint x: 699, endPoint y: 319, distance: 11.0
click at [699, 319] on input "0.00" at bounding box center [705, 321] width 18 height 14
type textarea "x"
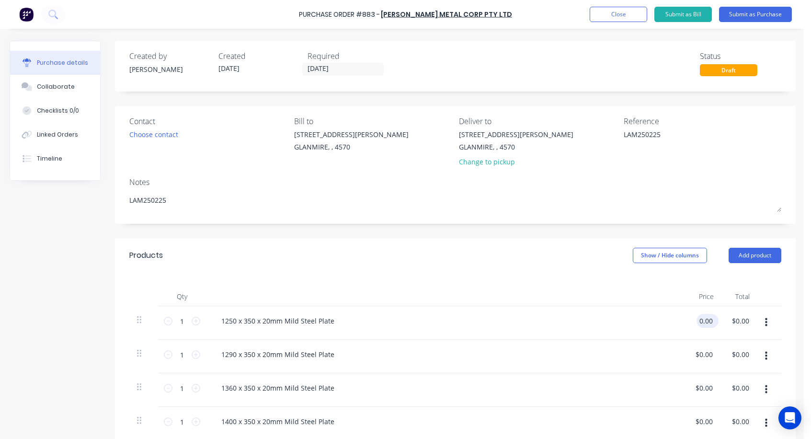
drag, startPoint x: 712, startPoint y: 320, endPoint x: 699, endPoint y: 322, distance: 13.5
click at [699, 322] on input "0.00" at bounding box center [705, 321] width 18 height 14
type input "95.88"
type textarea "x"
type input "$95.88"
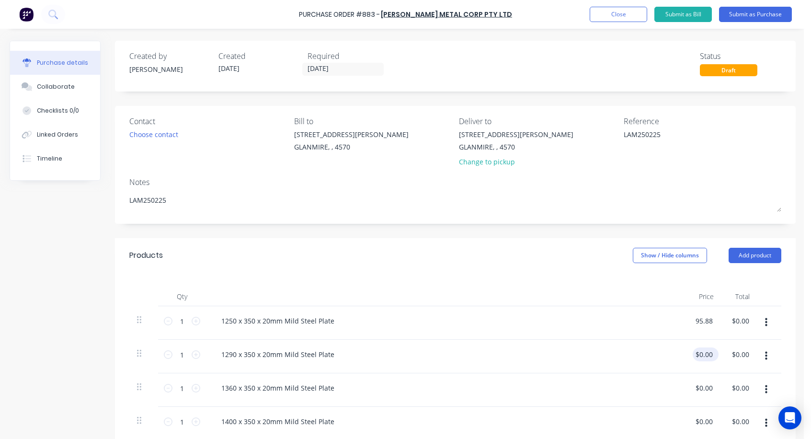
type input "$95.88"
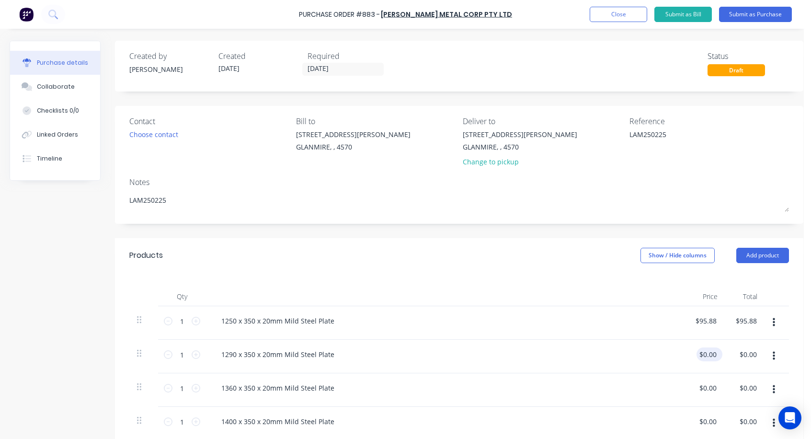
click at [715, 353] on div "$0.00 $0.00" at bounding box center [709, 354] width 26 height 14
type textarea "x"
click at [715, 353] on input "0.00" at bounding box center [709, 354] width 18 height 14
type input "97.74"
type textarea "x"
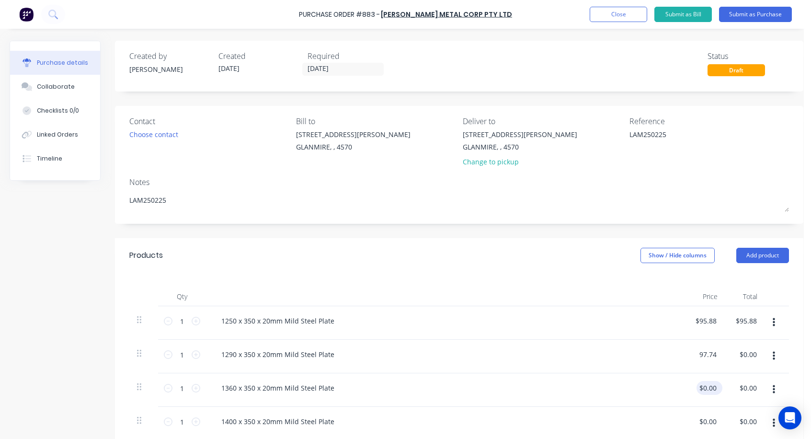
type input "$97.74"
type input "0.00"
click at [718, 389] on input "0.00" at bounding box center [707, 388] width 22 height 14
type textarea "x"
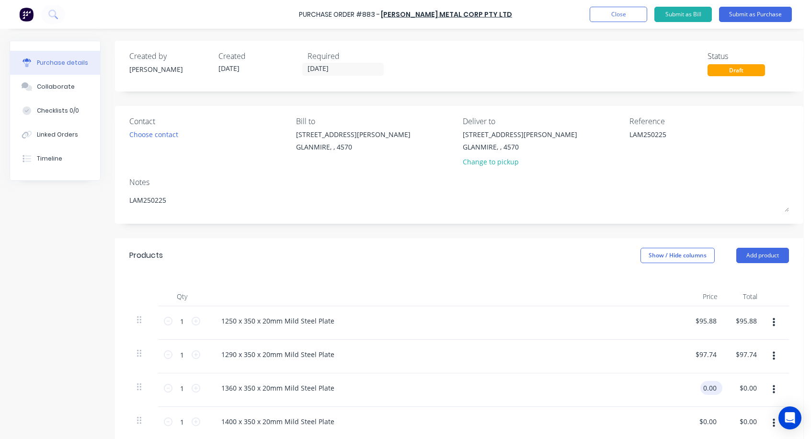
click at [718, 389] on input "0.00" at bounding box center [709, 388] width 18 height 14
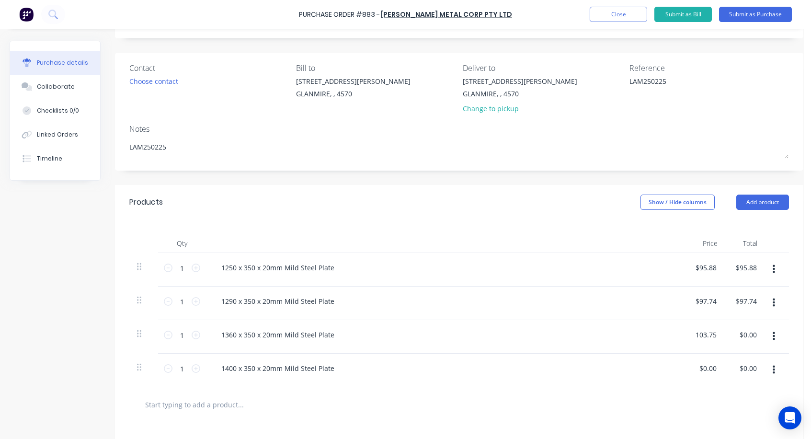
scroll to position [96, 0]
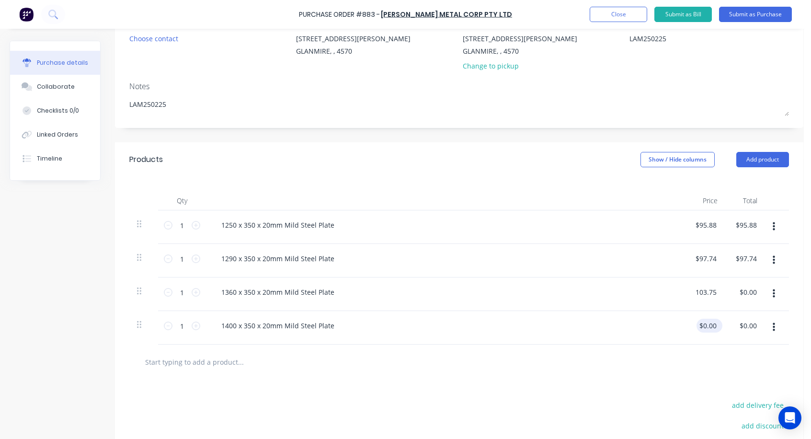
type input "103.75"
type textarea "x"
type input "$103.75"
type input "0.00"
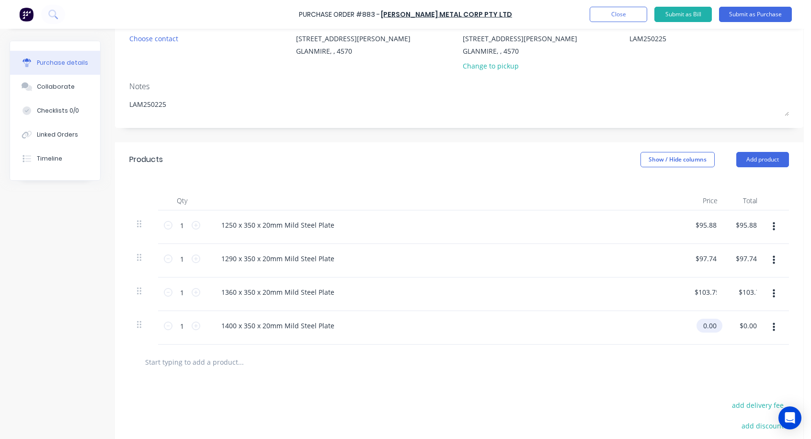
click at [714, 328] on input "0.00" at bounding box center [707, 325] width 22 height 14
click at [715, 324] on input "0.00" at bounding box center [713, 325] width 18 height 14
click at [722, 323] on input "0.00" at bounding box center [713, 325] width 18 height 14
type textarea "x"
click at [722, 323] on input "0.00" at bounding box center [713, 325] width 18 height 14
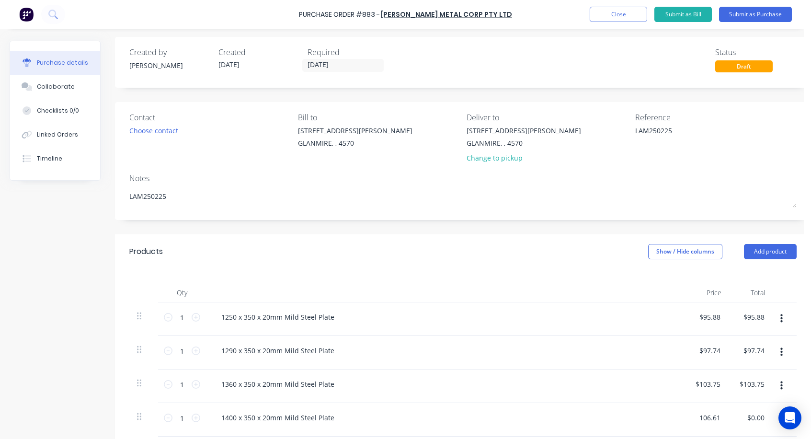
scroll to position [0, 0]
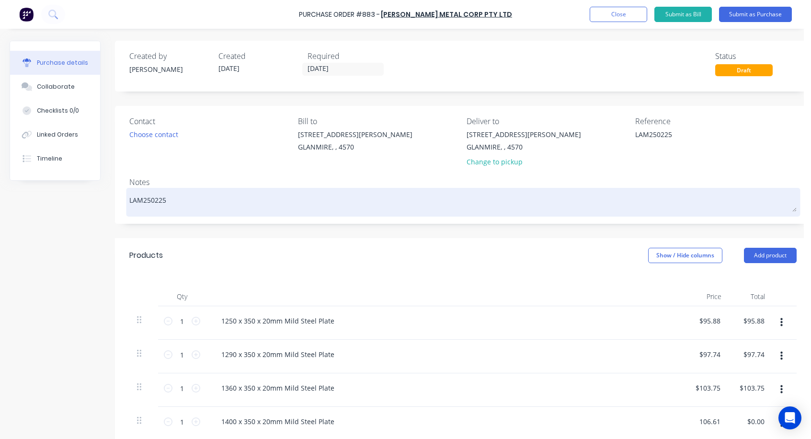
type input "106.61"
type textarea "x"
type input "$106.61"
click at [181, 201] on textarea "LAM250225" at bounding box center [462, 201] width 667 height 22
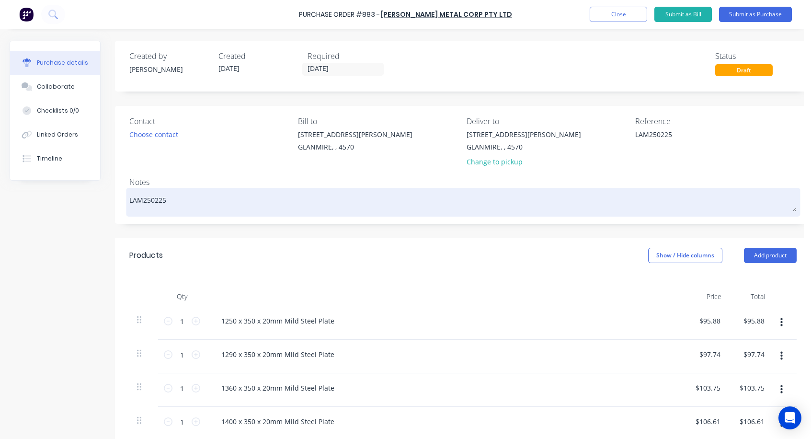
type textarea "x"
type textarea "LAM250225"
type textarea "x"
type textarea "LAM250225 _"
type textarea "x"
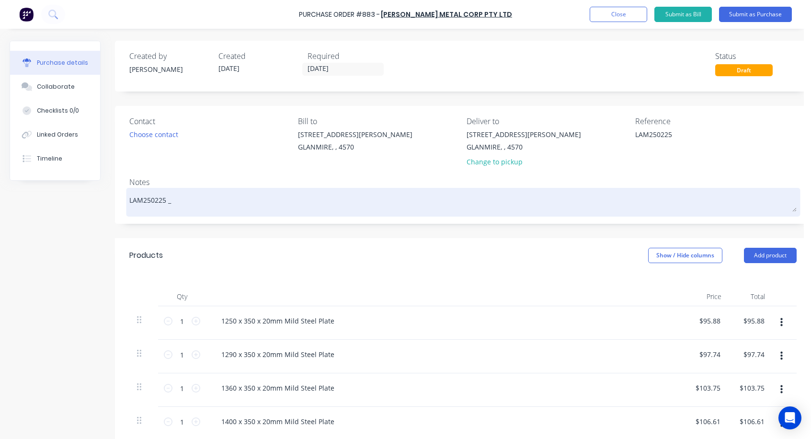
type textarea "LAM250225 _"
type textarea "x"
type textarea "LAM250225 _"
type textarea "x"
type textarea "LAM250225"
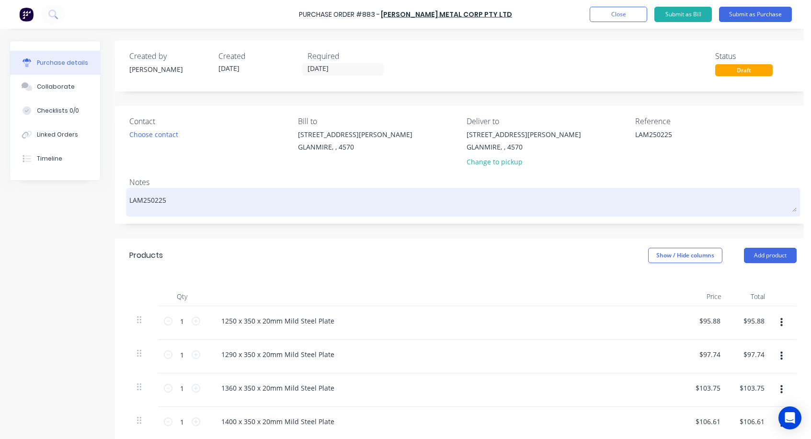
type textarea "x"
type textarea "LAM250225 -"
type textarea "x"
type textarea "LAM250225 -"
type textarea "x"
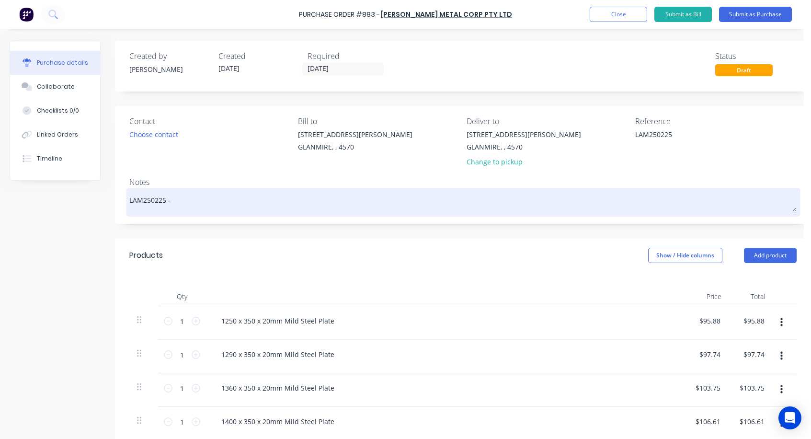
type textarea "LAM250225 - A"
type textarea "x"
type textarea "LAM250225 - As"
type textarea "x"
type textarea "LAM250225 - As"
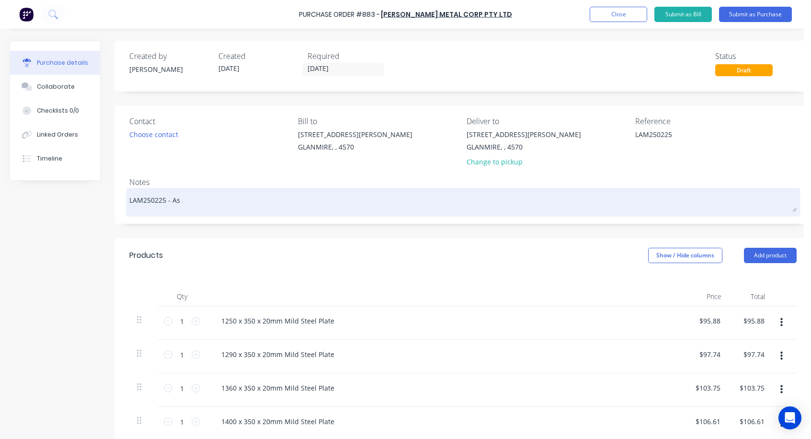
type textarea "x"
type textarea "LAM250225 - As P"
type textarea "x"
type textarea "LAM250225 - As Pe"
type textarea "x"
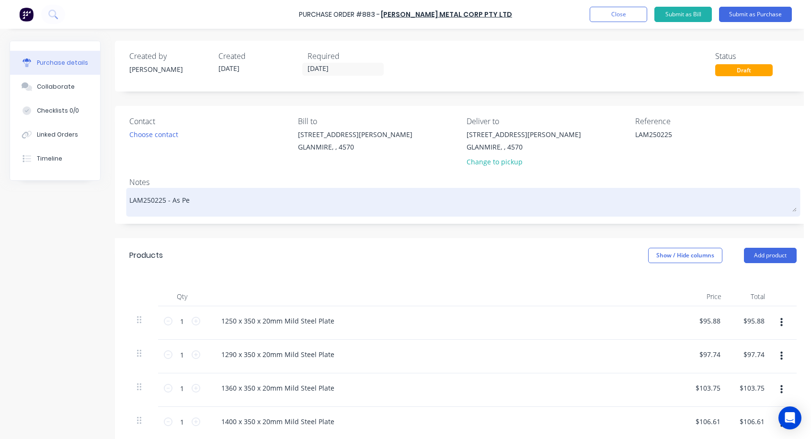
type textarea "LAM250225 - As Per"
type textarea "x"
type textarea "LAM250225 - As Per"
type textarea "x"
type textarea "LAM250225 - As Per Q"
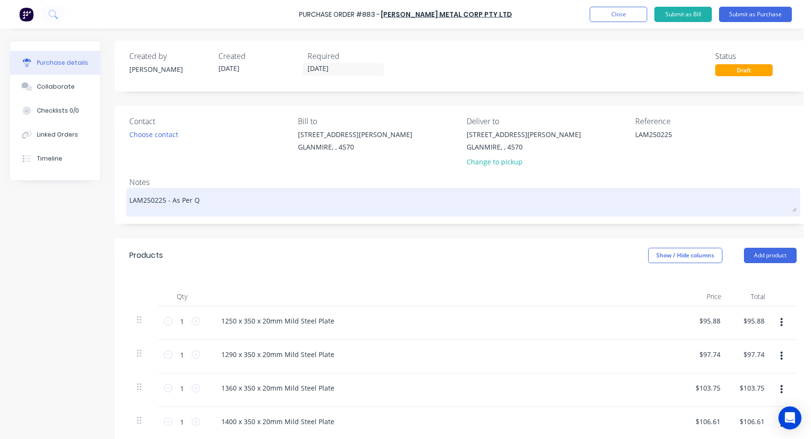
type textarea "x"
type textarea "LAM250225 - As Per Qu"
type textarea "x"
type textarea "LAM250225 - As Per Quo"
type textarea "x"
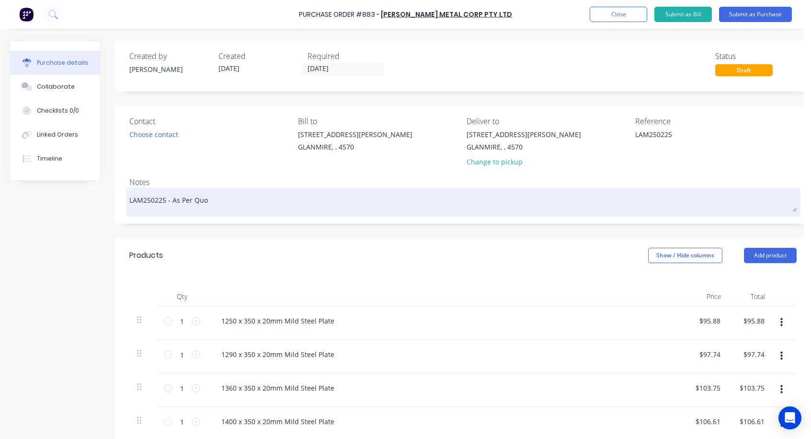
type textarea "LAM250225 - As Per Quot"
type textarea "x"
type textarea "LAM250225 - As Per Quote"
type textarea "x"
type textarea "LAM250225 - As Per Quote"
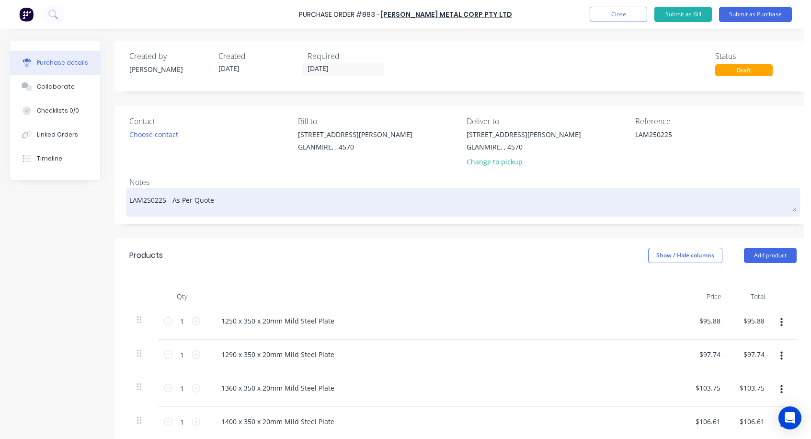
type textarea "x"
type textarea "LAM250225 - As Per Quote #"
type textarea "x"
type textarea "LAM250225 - As Per Quote #"
type textarea "x"
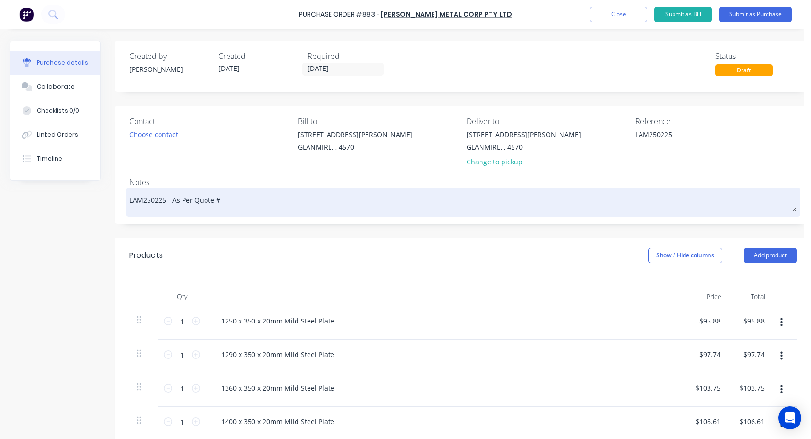
type textarea "LAM250225 - As Per Quote # 6"
type textarea "x"
type textarea "LAM250225 - As Per Quote # 62"
type textarea "x"
type textarea "LAM250225 - As Per Quote # 625"
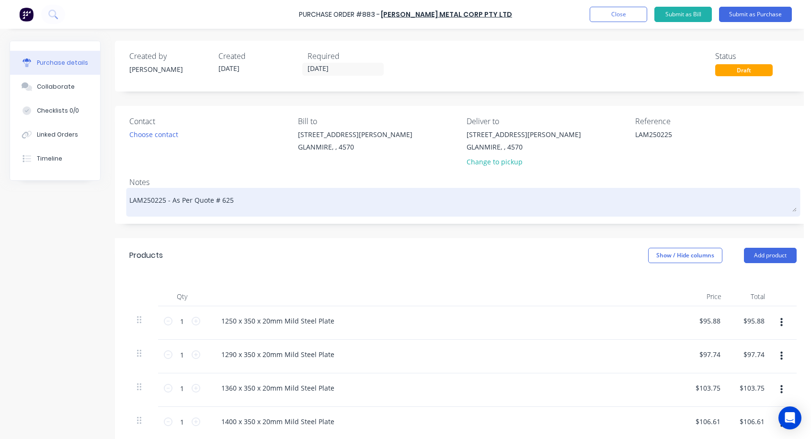
type textarea "x"
type textarea "LAM250225 - As Per Quote # 6256"
type textarea "x"
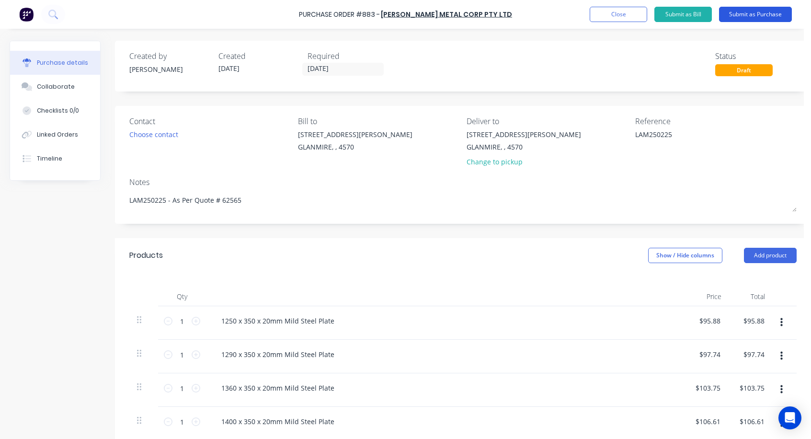
type textarea "LAM250225 - As Per Quote # 62565"
type textarea "x"
type textarea "LAM250225 - As Per Quote # 62565"
click at [740, 15] on button "Submit as Purchase" at bounding box center [755, 14] width 73 height 15
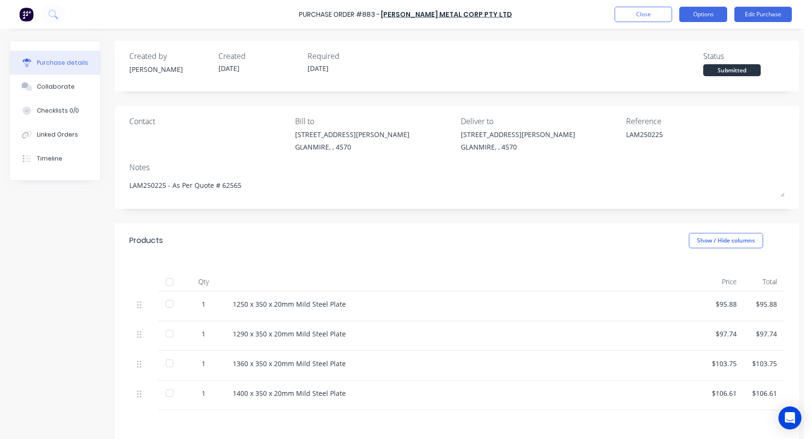
click at [702, 11] on button "Options" at bounding box center [703, 14] width 48 height 15
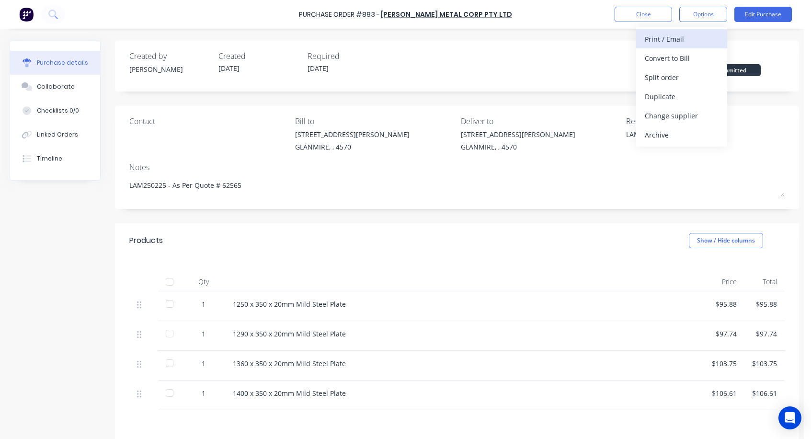
click at [647, 35] on div "Print / Email" at bounding box center [681, 39] width 74 height 14
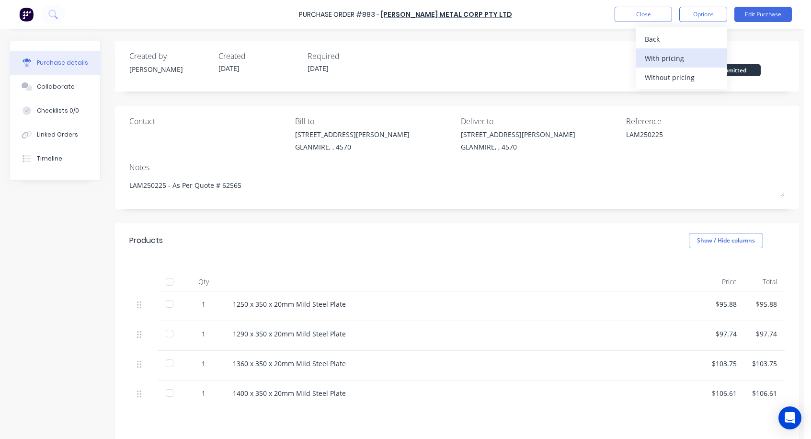
click at [675, 60] on div "With pricing" at bounding box center [681, 58] width 74 height 14
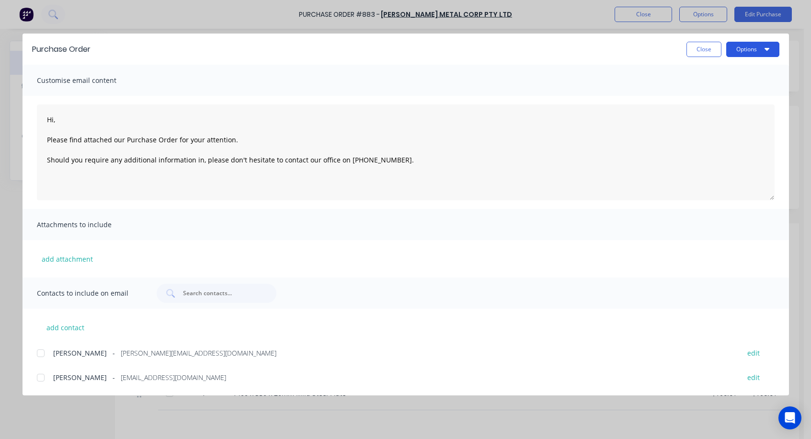
click at [754, 50] on button "Options" at bounding box center [752, 49] width 53 height 15
click at [703, 93] on div "Print" at bounding box center [734, 93] width 74 height 14
type textarea "x"
type textarea "Hi, Please find attached our Purchase Order for your attention. Should you requ…"
type textarea "x"
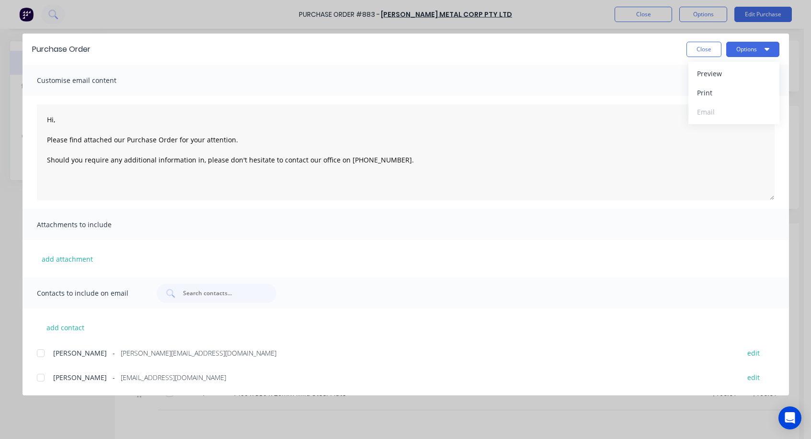
type textarea "Hi, Please find attached our Purchase Order for your attention. Should you requ…"
click at [705, 52] on button "Close" at bounding box center [703, 49] width 35 height 15
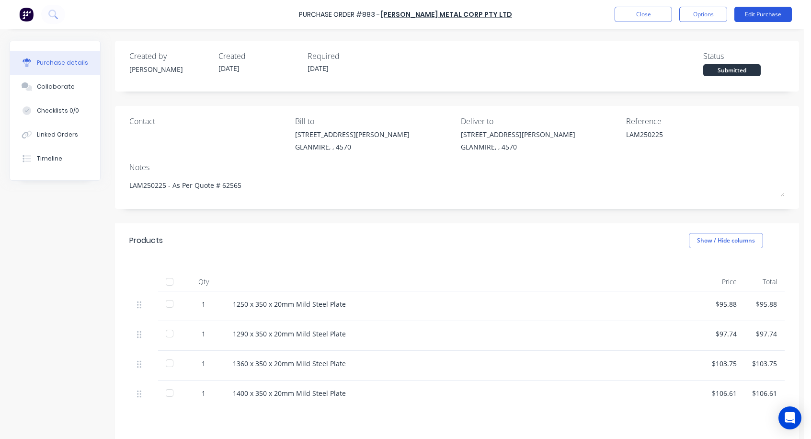
click at [771, 16] on button "Edit Purchase" at bounding box center [762, 14] width 57 height 15
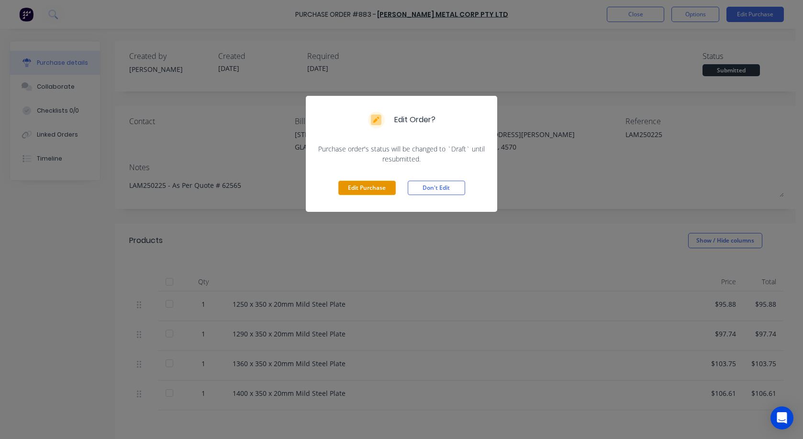
click at [366, 182] on button "Edit Purchase" at bounding box center [367, 188] width 57 height 14
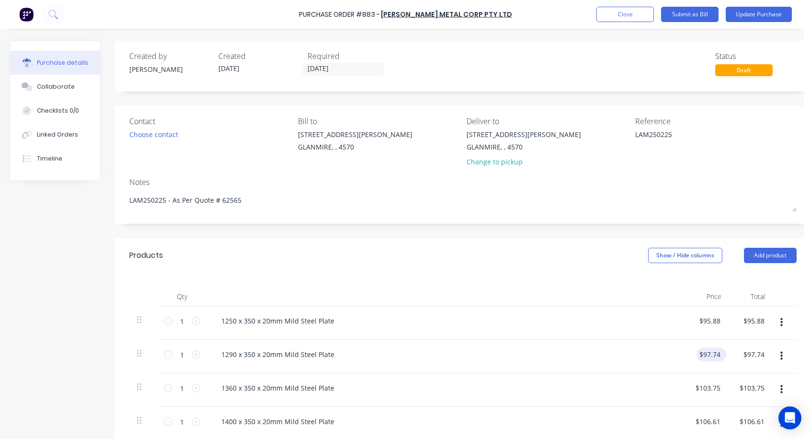
type textarea "x"
type input "97.74"
click at [710, 354] on input "97.74" at bounding box center [709, 354] width 26 height 14
type textarea "x"
click at [710, 354] on input "97.74" at bounding box center [711, 354] width 22 height 14
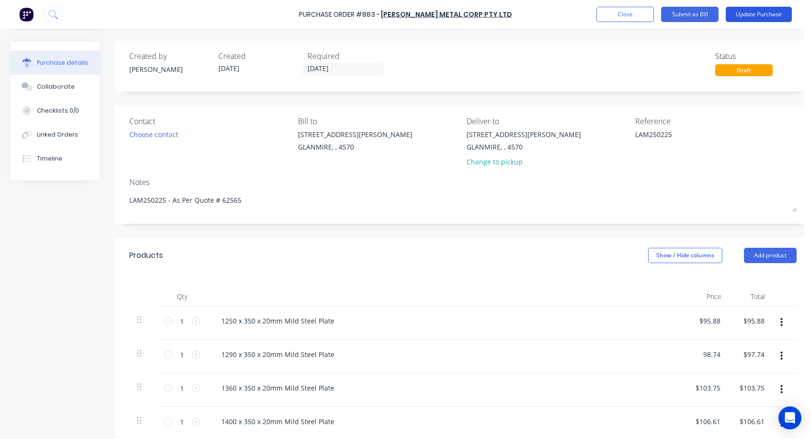
type input "98.74"
type textarea "x"
type input "$98.74"
click at [749, 15] on button "Update Purchase" at bounding box center [758, 14] width 66 height 15
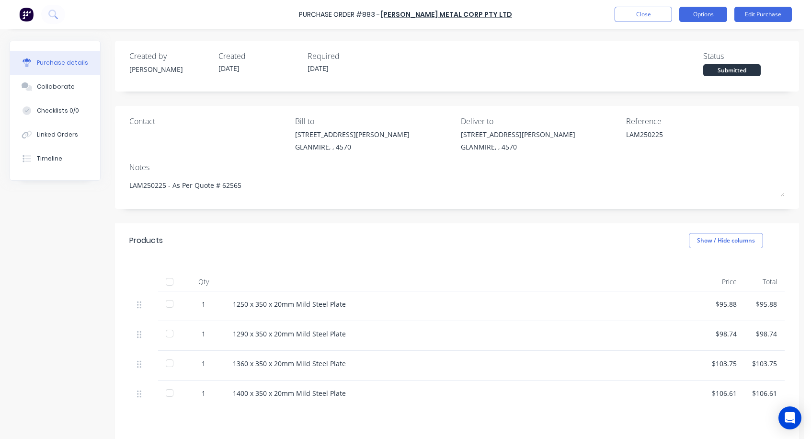
click at [713, 18] on button "Options" at bounding box center [703, 14] width 48 height 15
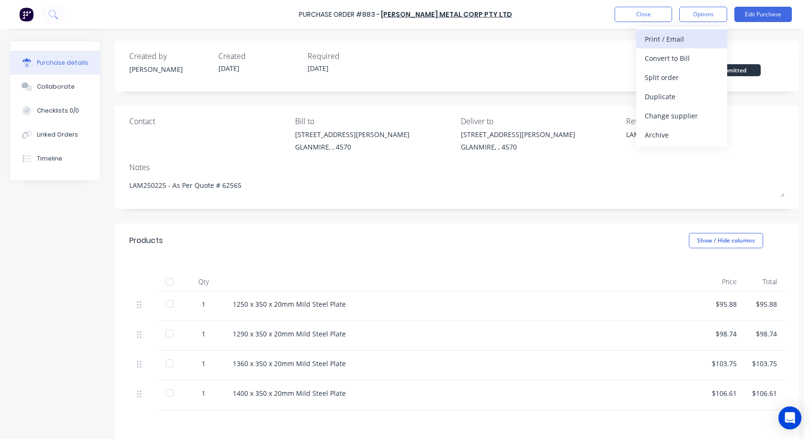
click at [673, 40] on div "Print / Email" at bounding box center [681, 39] width 74 height 14
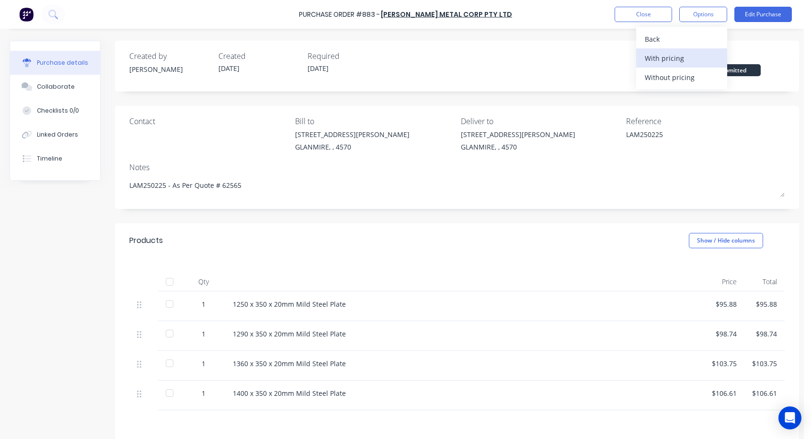
click at [672, 59] on div "With pricing" at bounding box center [681, 58] width 74 height 14
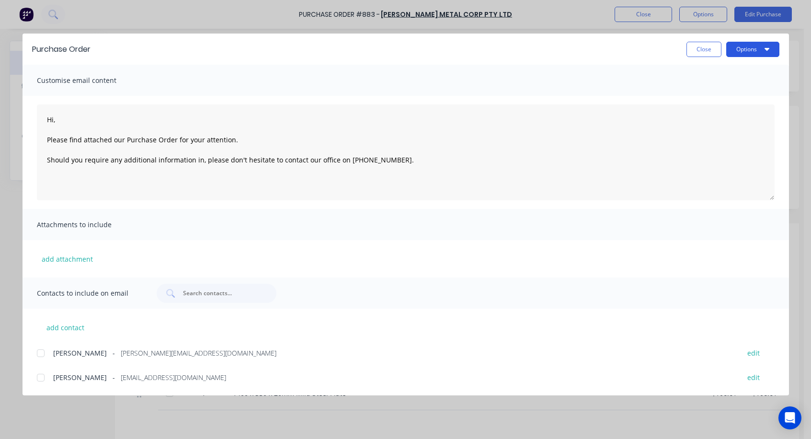
click at [743, 53] on button "Options" at bounding box center [752, 49] width 53 height 15
click at [706, 92] on div "Print" at bounding box center [734, 93] width 74 height 14
type textarea "x"
type textarea "Hi, Please find attached our Purchase Order for your attention. Should you requ…"
type textarea "x"
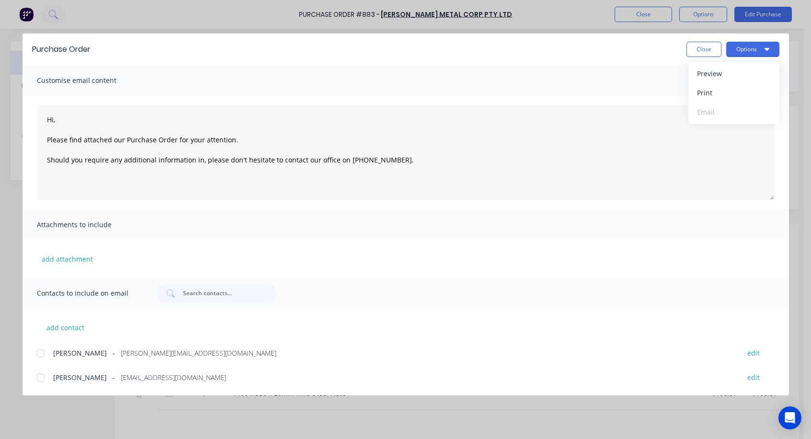
type textarea "Hi, Please find attached our Purchase Order for your attention. Should you requ…"
click at [714, 47] on button "Close" at bounding box center [703, 49] width 35 height 15
type textarea "x"
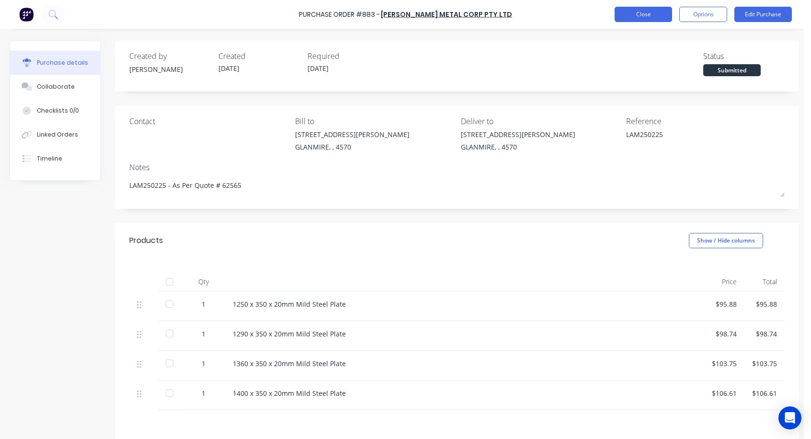
click at [631, 12] on button "Close" at bounding box center [642, 14] width 57 height 15
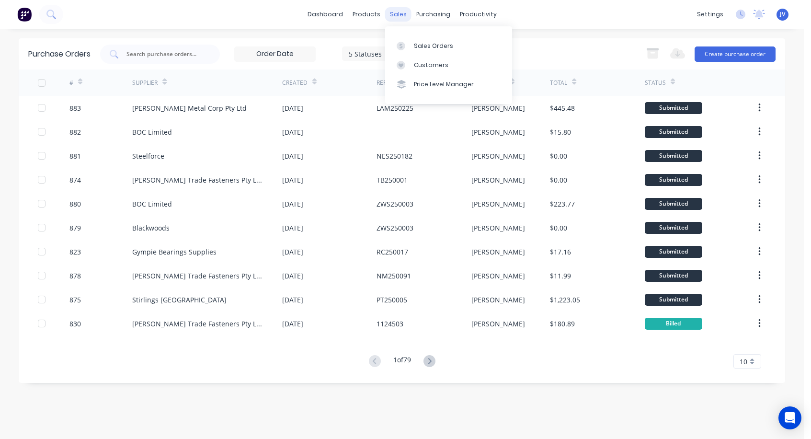
click at [397, 17] on div "sales" at bounding box center [398, 14] width 26 height 14
click at [442, 40] on link "Sales Orders" at bounding box center [448, 45] width 127 height 19
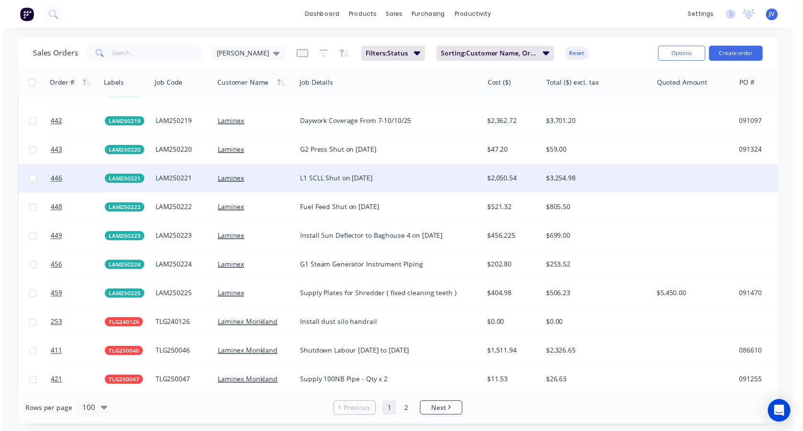
scroll to position [2107, 0]
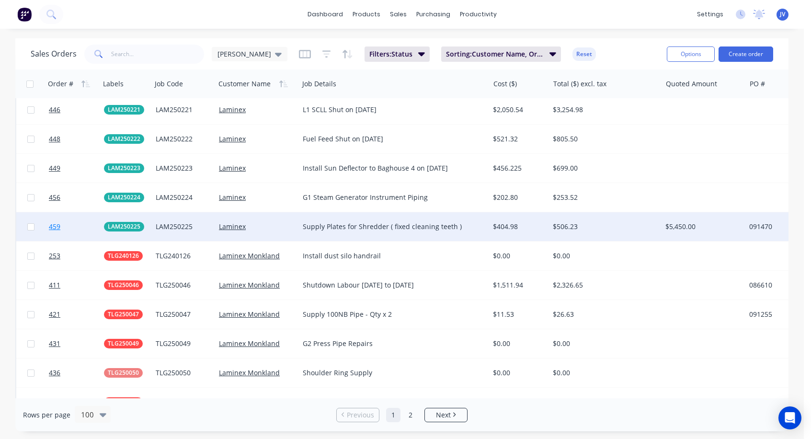
click at [56, 227] on span "459" at bounding box center [54, 227] width 11 height 10
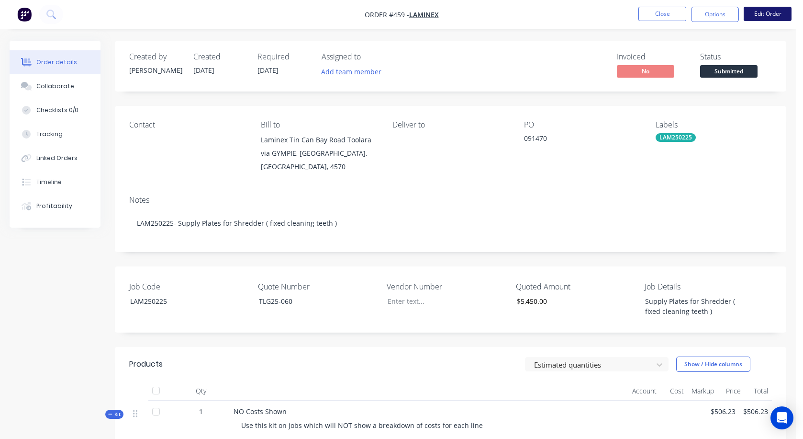
click at [770, 14] on button "Edit Order" at bounding box center [768, 14] width 48 height 14
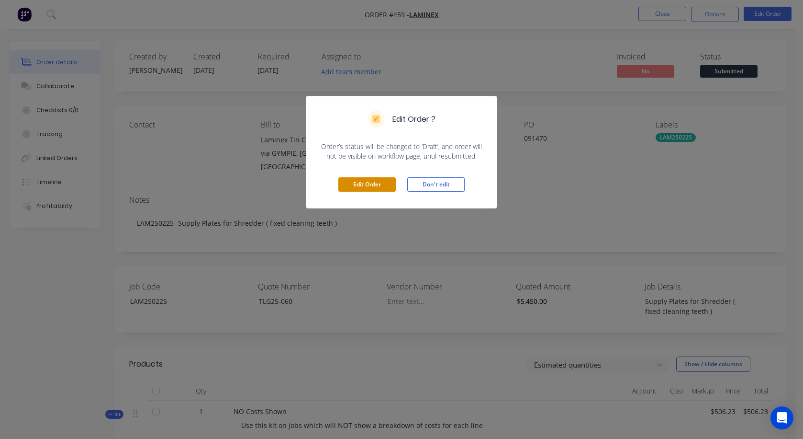
click at [382, 187] on button "Edit Order" at bounding box center [367, 184] width 57 height 14
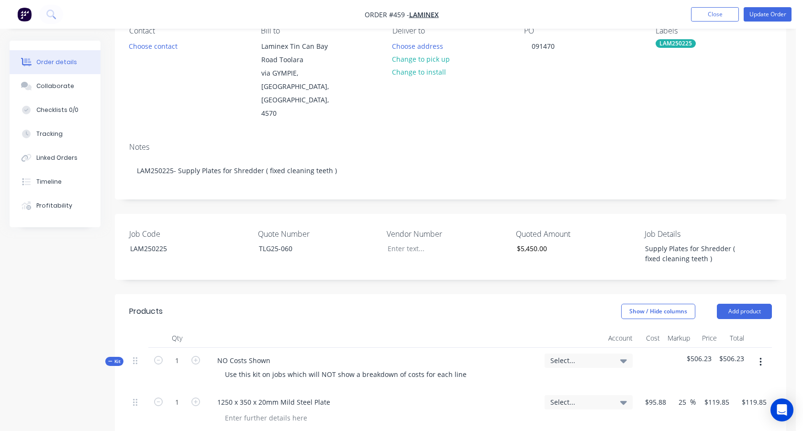
scroll to position [287, 0]
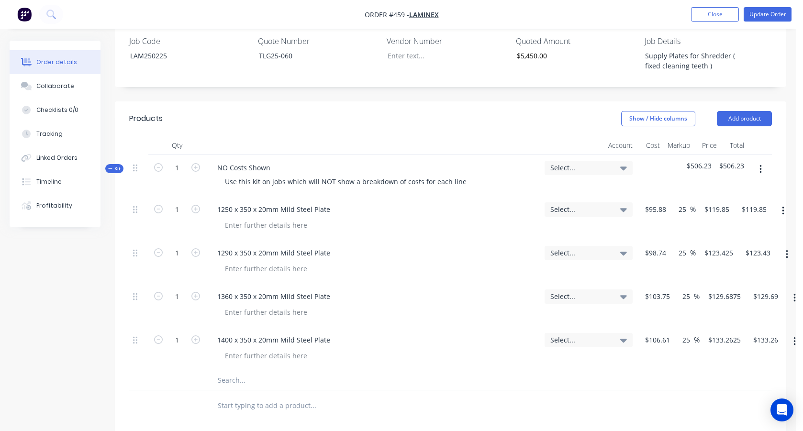
click at [233, 371] on input "text" at bounding box center [313, 380] width 192 height 19
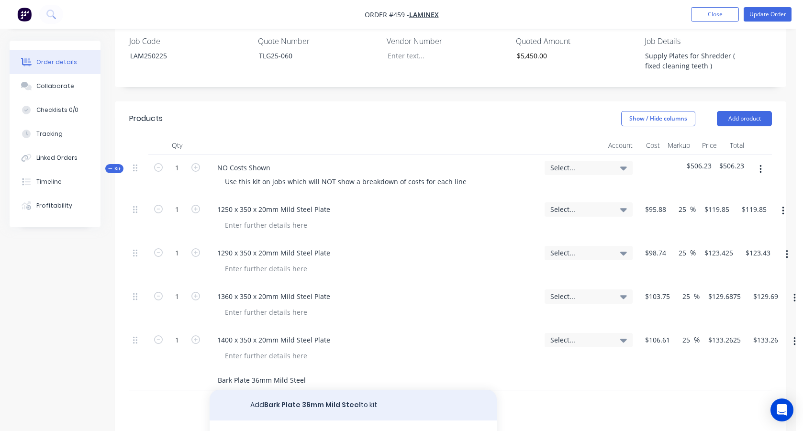
type input "Bark Plate 36mm Mild Steel"
click at [327, 390] on button "Add Bark Plate 36mm Mild Steel to kit" at bounding box center [353, 405] width 287 height 31
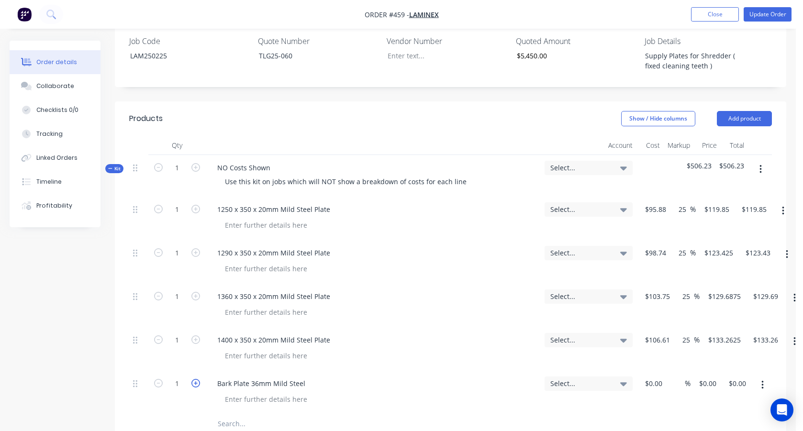
click at [195, 379] on icon "button" at bounding box center [196, 383] width 9 height 9
type input "56"
click at [658, 377] on input at bounding box center [655, 384] width 22 height 14
type input "$56.25"
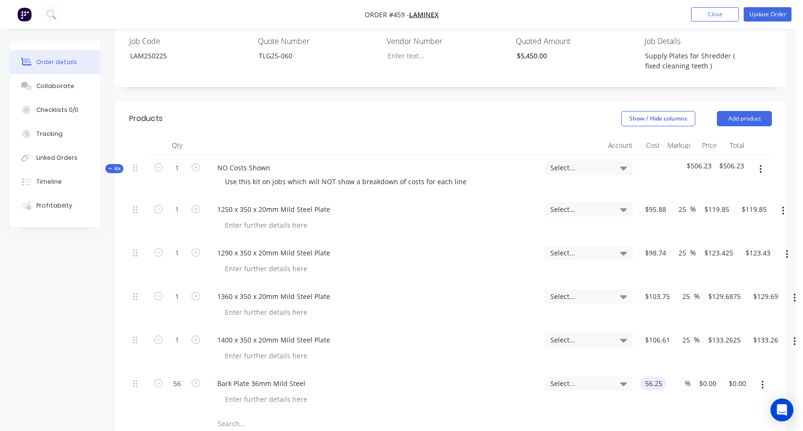
type input "$3,150.00"
type input "25"
type input "70.3125"
type input "$3,937.50"
type input "$70.3125"
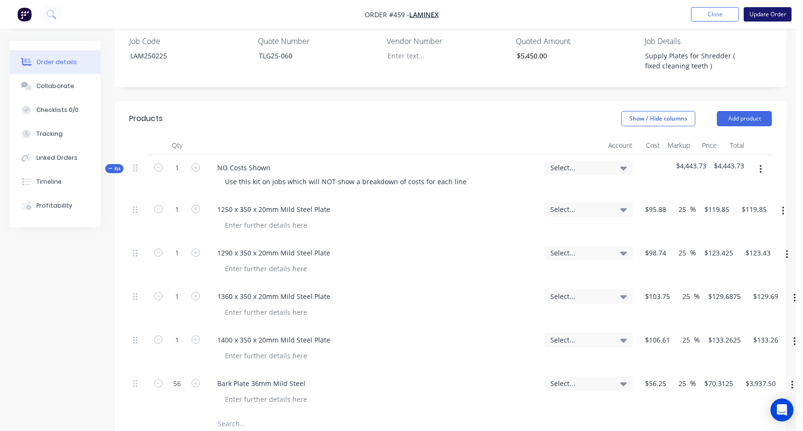
click at [767, 12] on button "Update Order" at bounding box center [768, 14] width 48 height 14
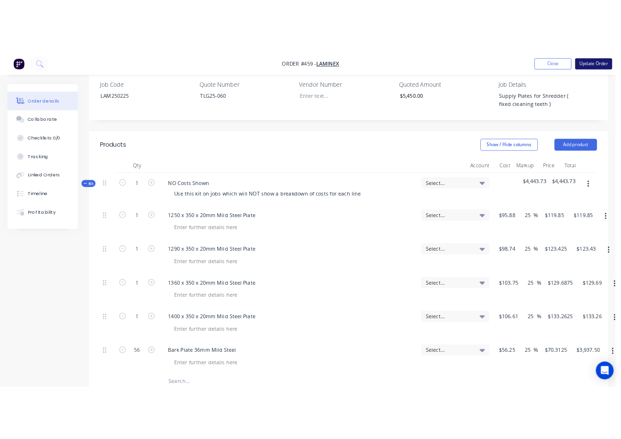
scroll to position [0, 0]
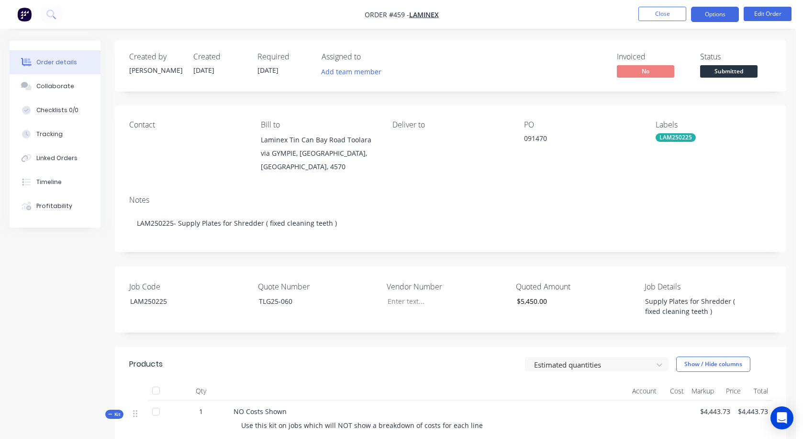
click at [711, 12] on button "Options" at bounding box center [715, 14] width 48 height 15
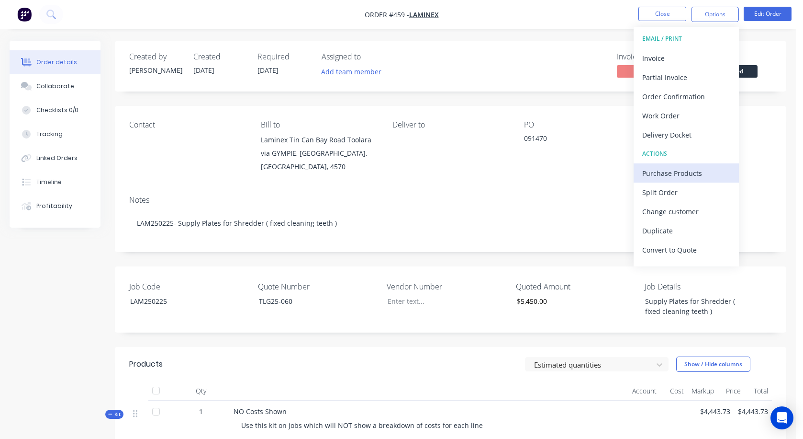
click at [672, 174] on div "Purchase Products" at bounding box center [687, 173] width 88 height 14
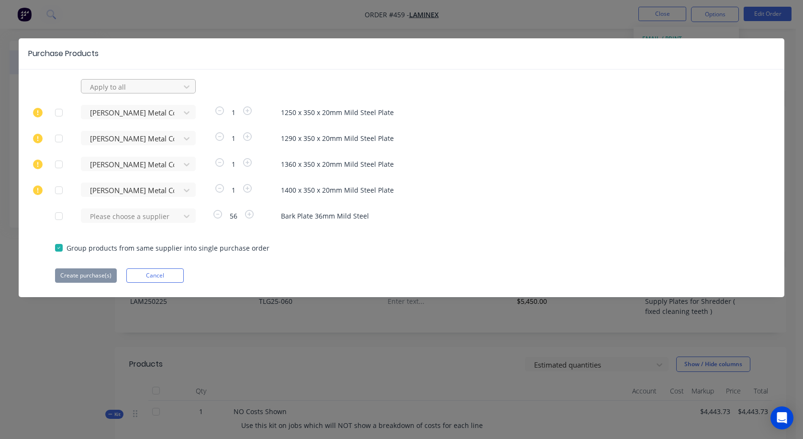
click at [109, 91] on div at bounding box center [132, 87] width 86 height 12
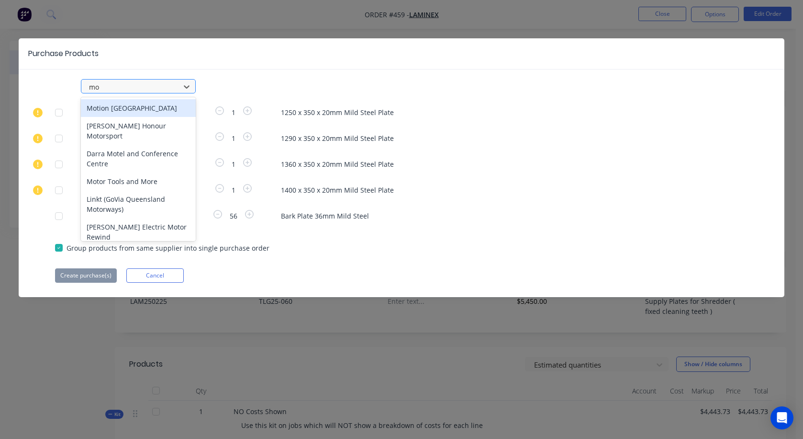
type input "mor"
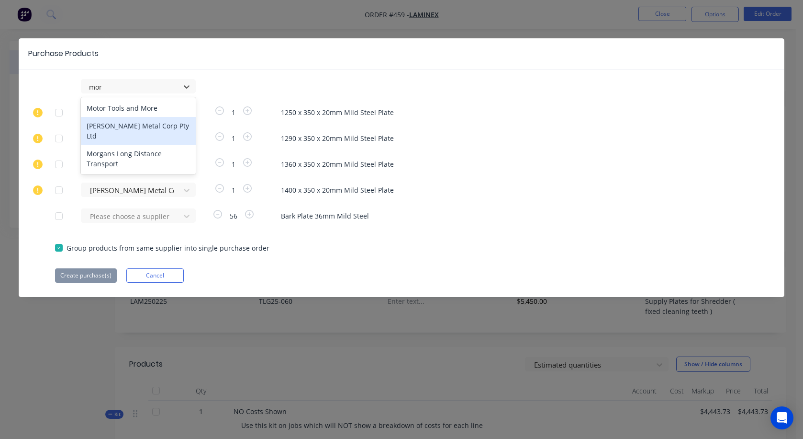
click at [158, 123] on div "[PERSON_NAME] Metal Corp Pty Ltd" at bounding box center [138, 131] width 115 height 28
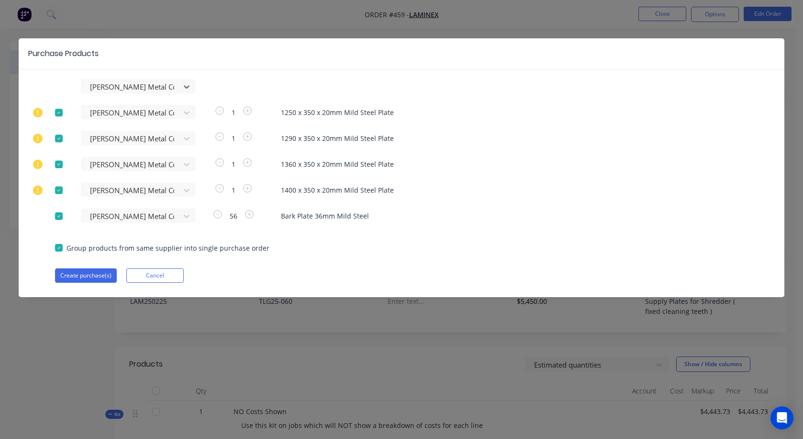
click at [61, 189] on div at bounding box center [58, 190] width 19 height 19
click at [62, 165] on div at bounding box center [58, 164] width 19 height 19
click at [60, 138] on div at bounding box center [58, 138] width 19 height 19
click at [59, 115] on div at bounding box center [58, 112] width 19 height 19
click at [100, 278] on button "Create purchase(s)" at bounding box center [86, 275] width 62 height 14
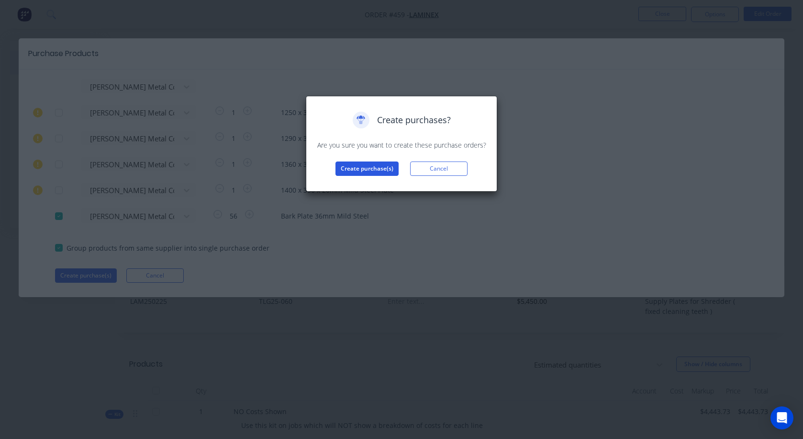
click at [356, 169] on button "Create purchase(s)" at bounding box center [367, 168] width 63 height 14
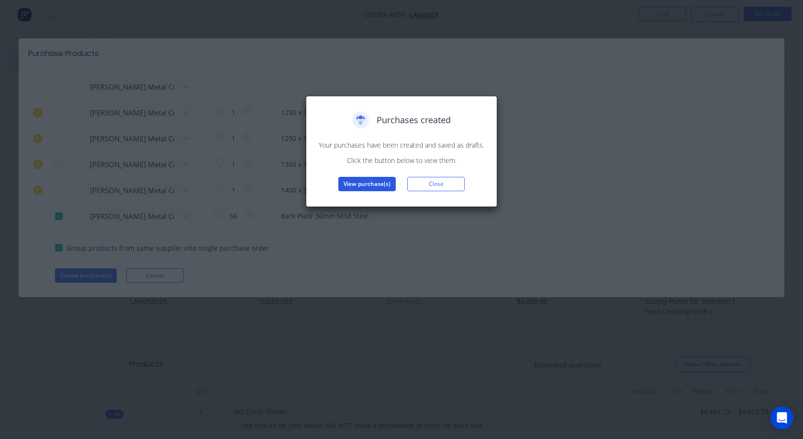
click at [376, 189] on button "View purchase(s)" at bounding box center [367, 184] width 57 height 14
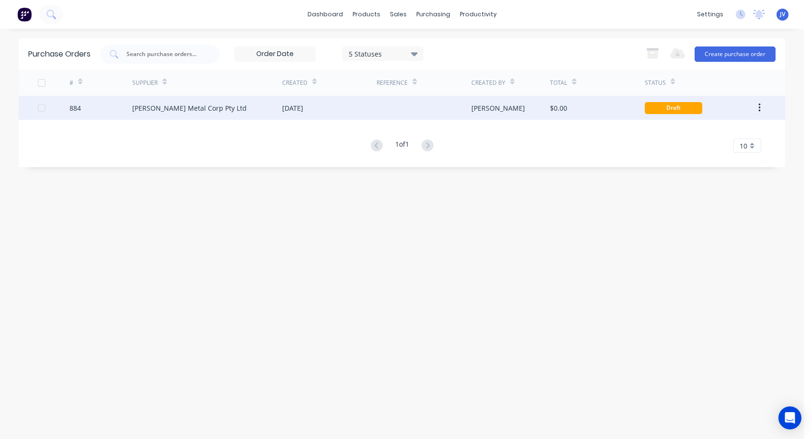
click at [80, 107] on div "884" at bounding box center [74, 108] width 11 height 10
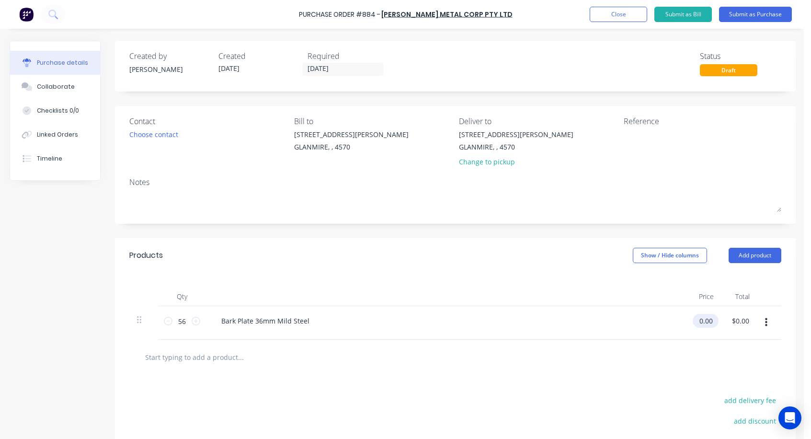
click at [713, 322] on div "0.00 $0.00" at bounding box center [705, 321] width 26 height 14
type input "0"
type input "$56.25"
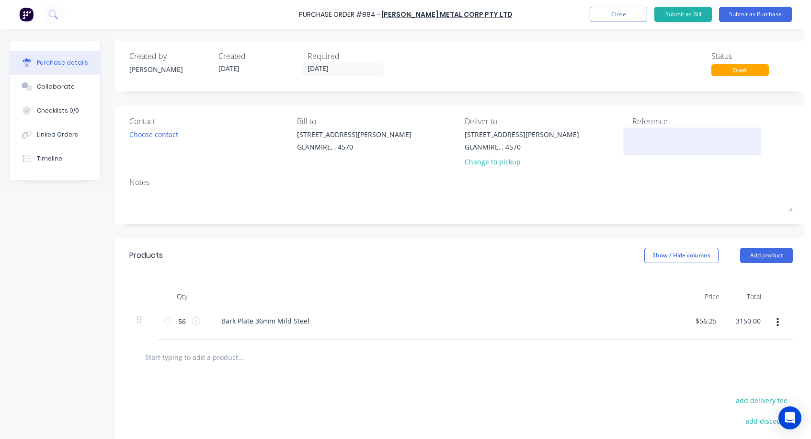
type input "$3,150.00"
click at [636, 139] on textarea at bounding box center [696, 140] width 120 height 22
type textarea "L"
type textarea "x"
type textarea "LA"
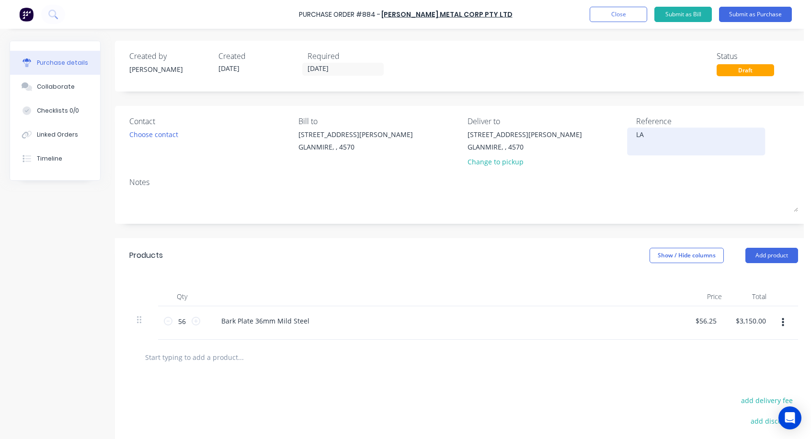
type textarea "x"
type textarea "[PERSON_NAME]"
type textarea "x"
type textarea "LAM2"
type textarea "x"
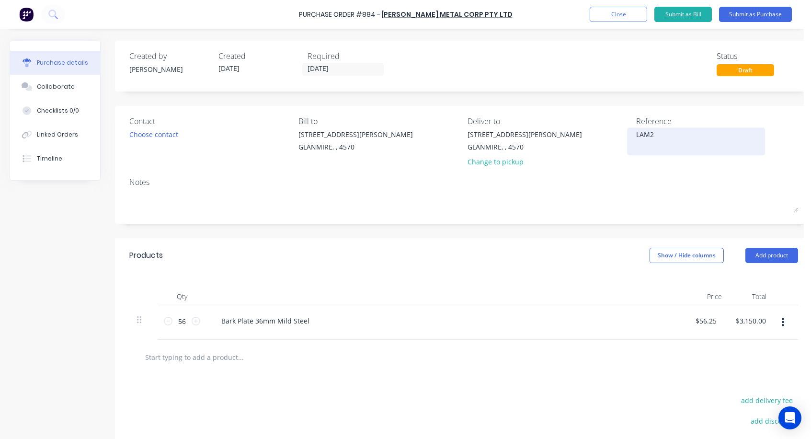
type textarea "LAM25"
type textarea "x"
type textarea "LAM250"
type textarea "x"
type textarea "LAM2502"
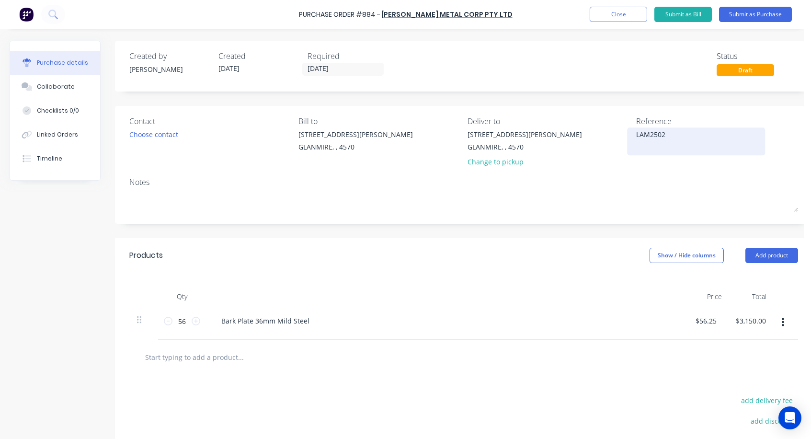
type textarea "x"
type textarea "LAM25022"
type textarea "x"
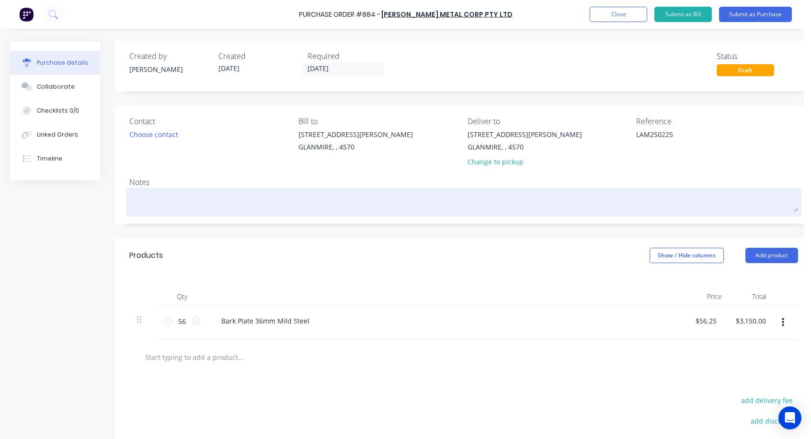
type textarea "LAM250225"
type textarea "x"
click at [138, 201] on textarea at bounding box center [463, 201] width 668 height 22
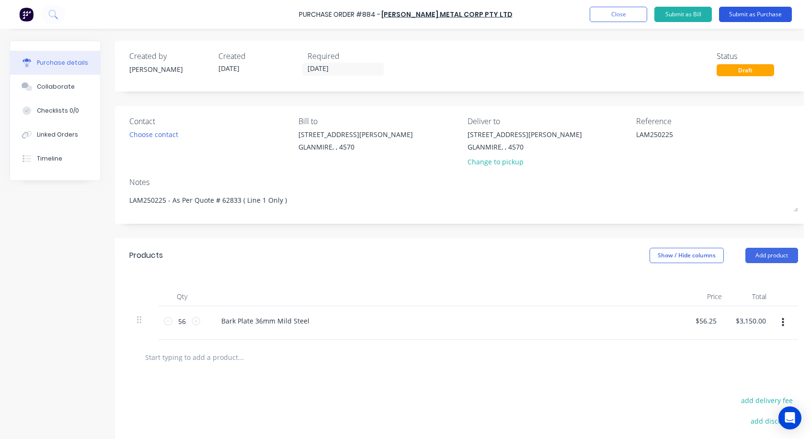
click at [745, 12] on button "Submit as Purchase" at bounding box center [755, 14] width 73 height 15
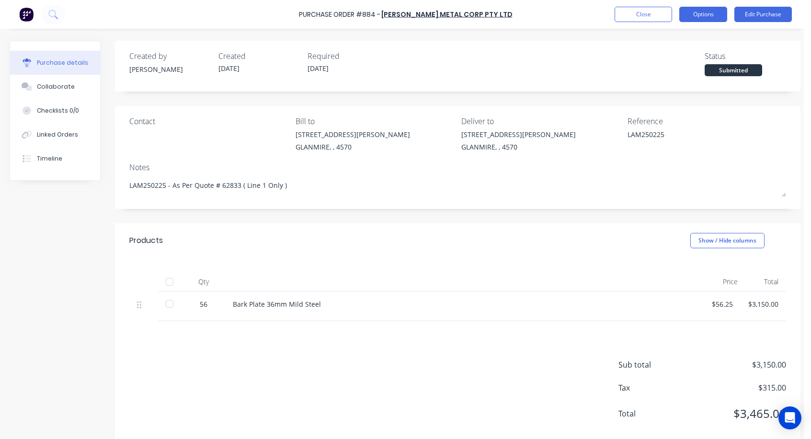
click at [702, 15] on button "Options" at bounding box center [703, 14] width 48 height 15
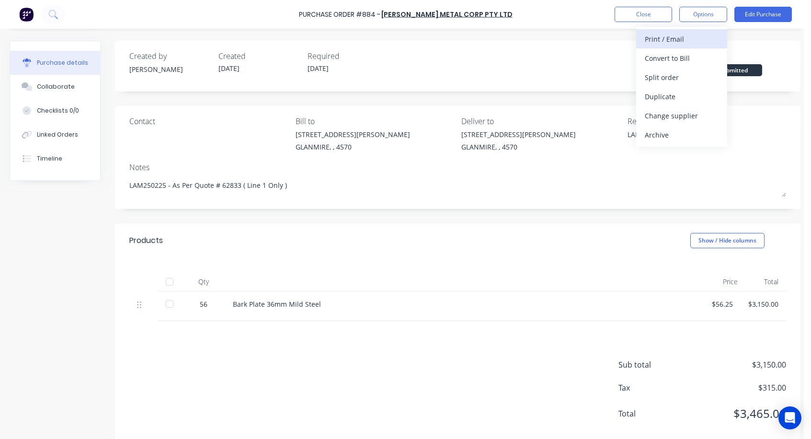
click at [662, 38] on div "Print / Email" at bounding box center [681, 39] width 74 height 14
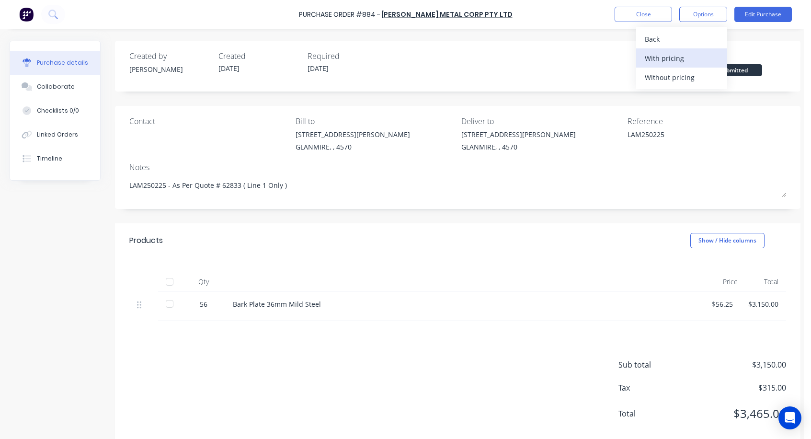
click at [667, 56] on div "With pricing" at bounding box center [681, 58] width 74 height 14
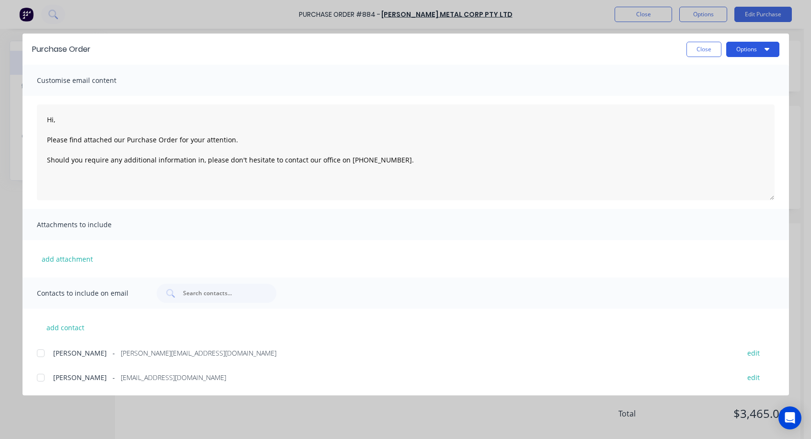
click at [758, 49] on button "Options" at bounding box center [752, 49] width 53 height 15
click at [717, 91] on div "Print" at bounding box center [734, 93] width 74 height 14
click at [704, 49] on button "Close" at bounding box center [703, 49] width 35 height 15
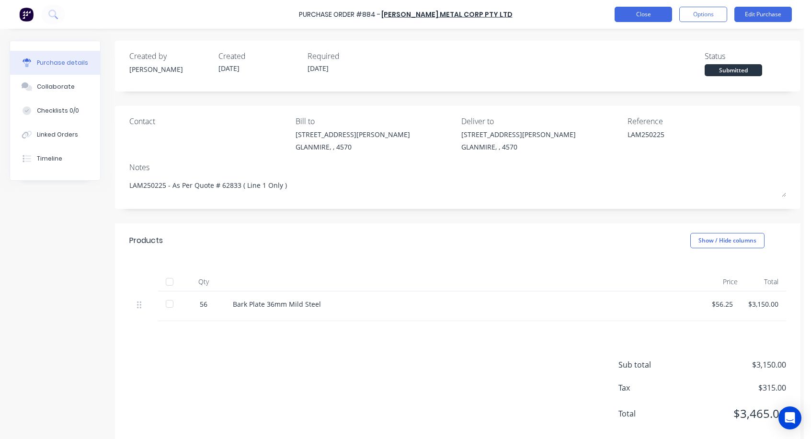
click at [636, 15] on button "Close" at bounding box center [642, 14] width 57 height 15
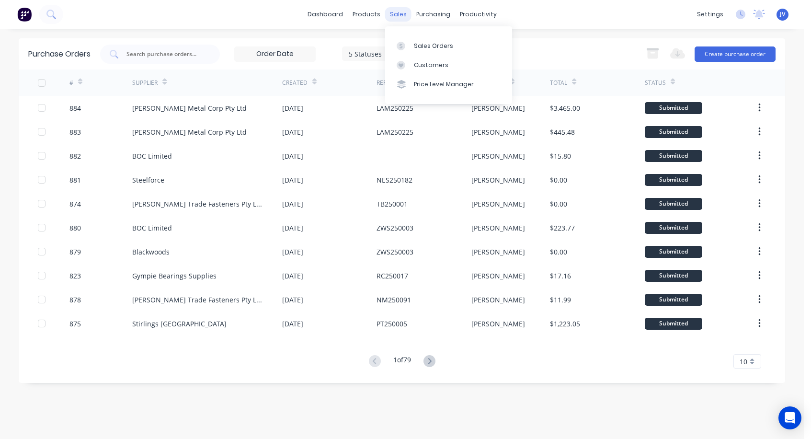
click at [394, 14] on div "sales" at bounding box center [398, 14] width 26 height 14
click at [423, 40] on link "Sales Orders" at bounding box center [448, 45] width 127 height 19
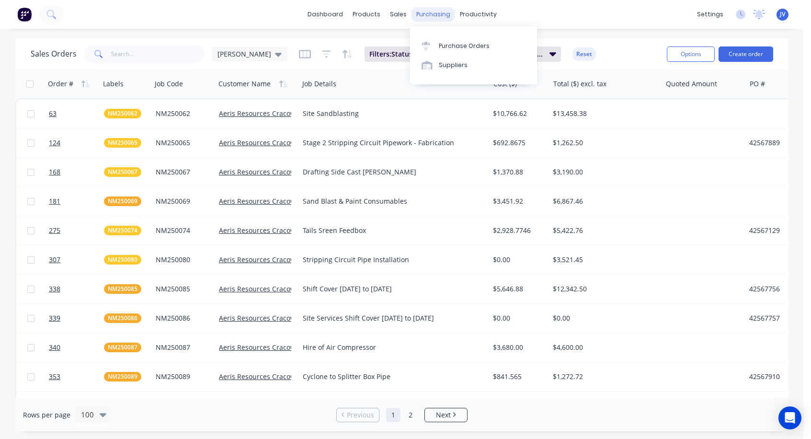
click at [430, 16] on div "purchasing" at bounding box center [433, 14] width 44 height 14
click at [448, 45] on div "Purchase Orders" at bounding box center [464, 46] width 51 height 9
